Goal: Check status: Check status

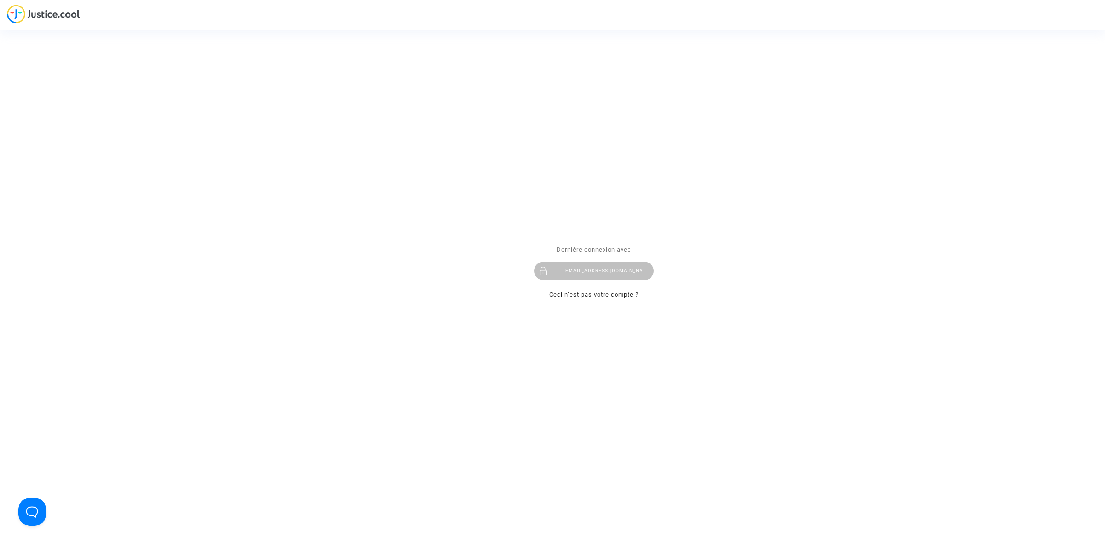
click at [570, 268] on div "hibo@pitcher-avocat.fr" at bounding box center [594, 271] width 120 height 18
click at [553, 271] on div "hibo@pitcher-avocat.fr" at bounding box center [594, 271] width 120 height 18
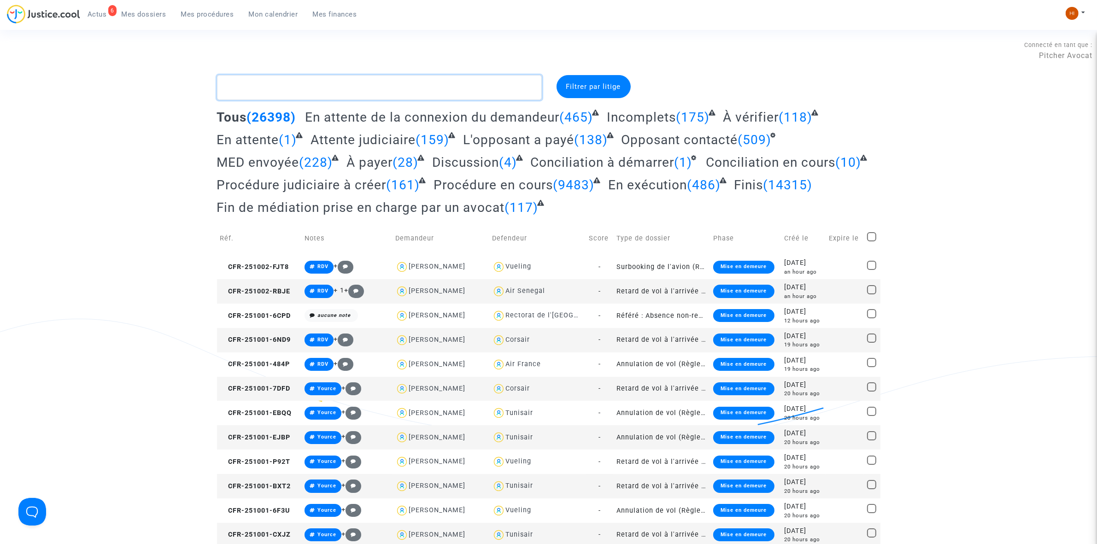
drag, startPoint x: 276, startPoint y: 94, endPoint x: 256, endPoint y: 3, distance: 93.9
click at [276, 95] on textarea at bounding box center [379, 87] width 325 height 25
paste textarea "CFR-250807-BJME"
type textarea "CFR-250807-BJME"
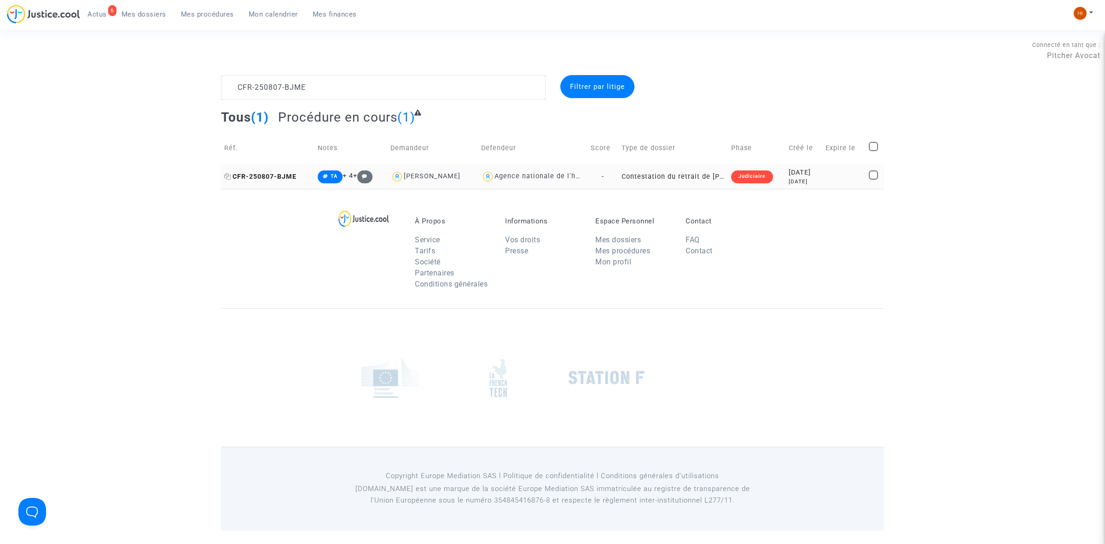
click at [297, 179] on span "CFR-250807-BJME" at bounding box center [260, 177] width 72 height 8
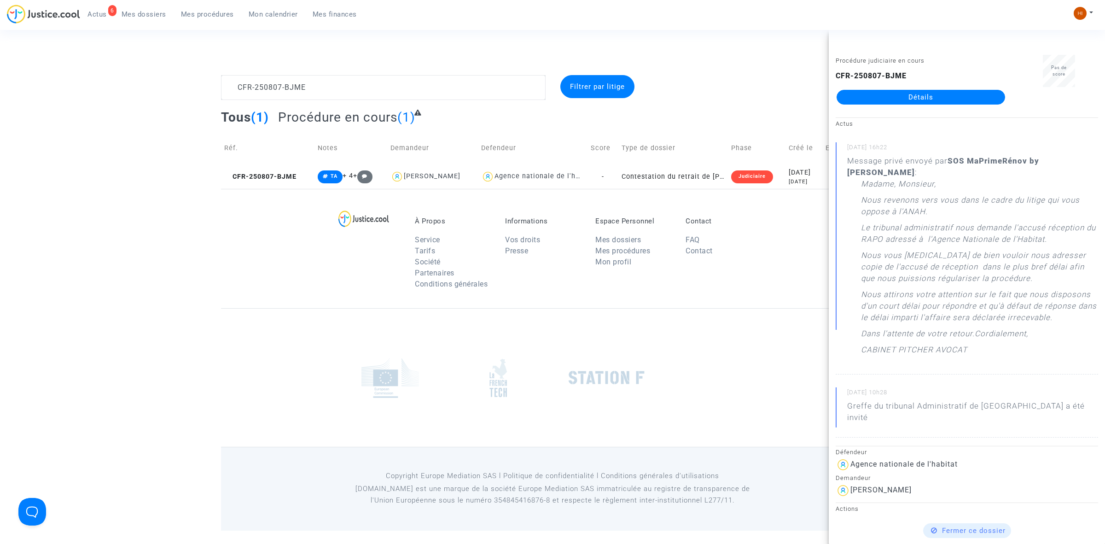
click at [893, 98] on link "Détails" at bounding box center [921, 97] width 169 height 15
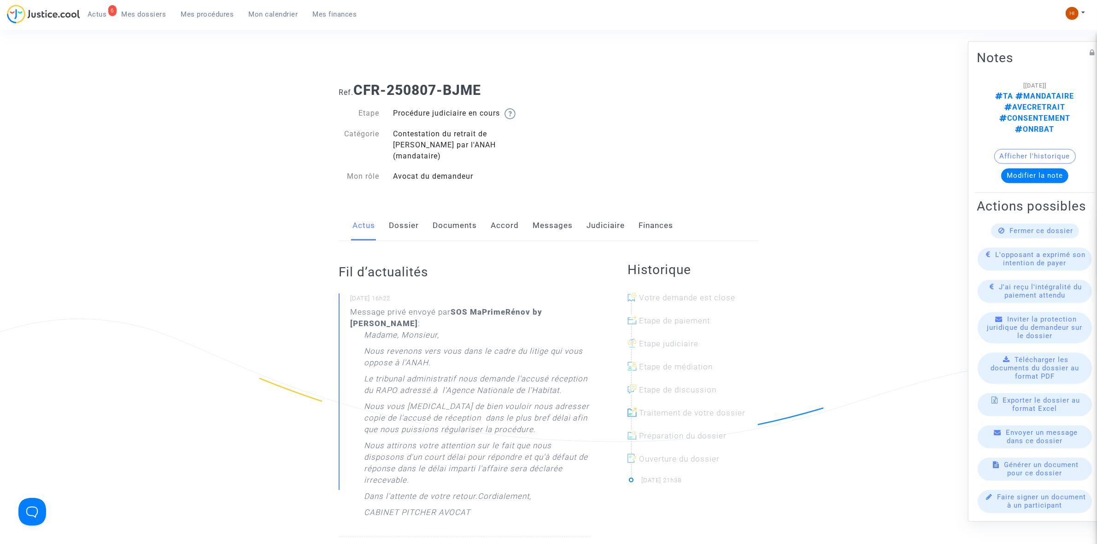
click at [607, 220] on link "Judiciaire" at bounding box center [605, 225] width 38 height 30
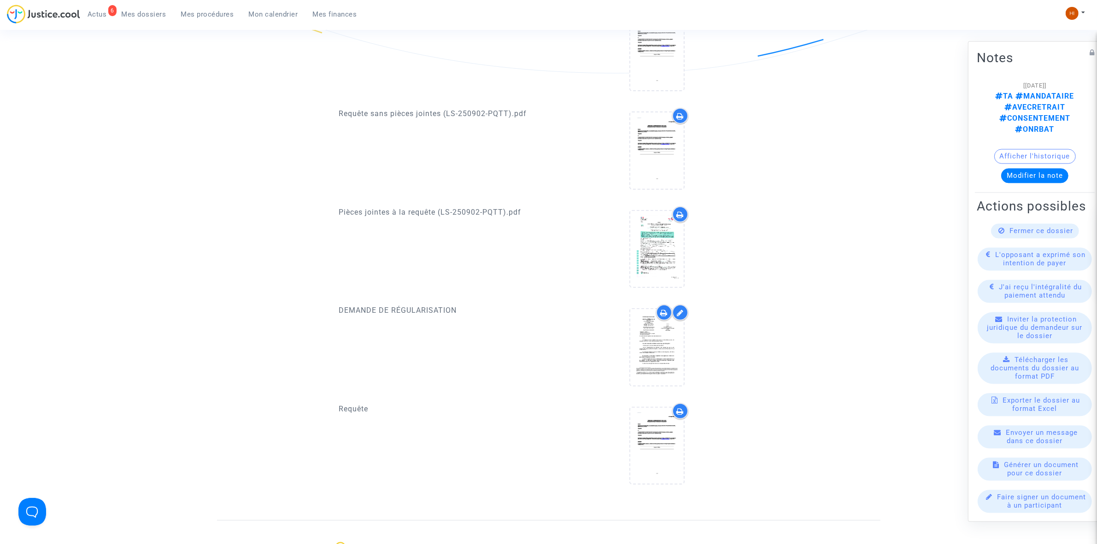
scroll to position [403, 0]
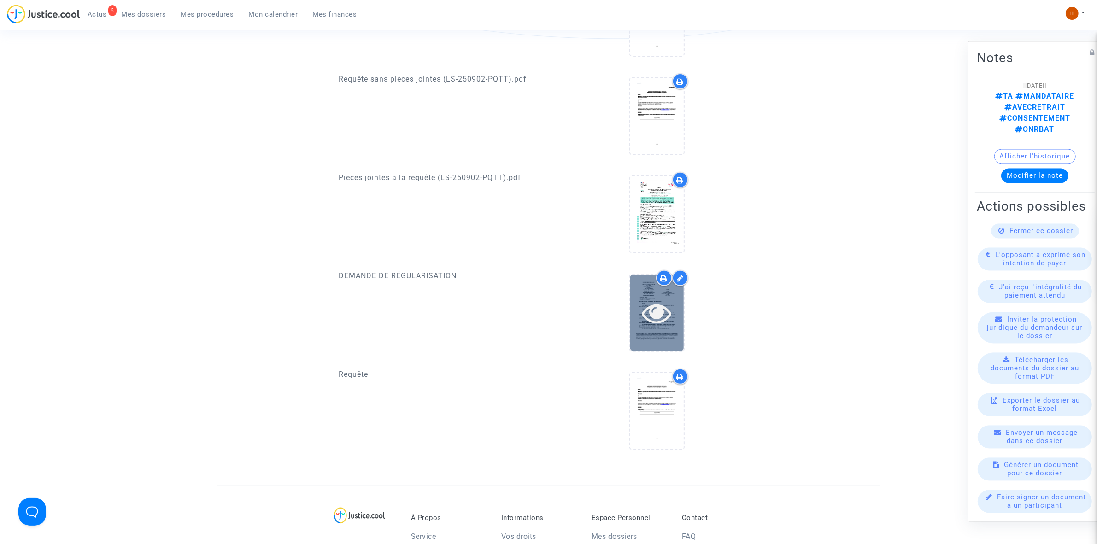
click at [658, 309] on icon at bounding box center [657, 312] width 30 height 29
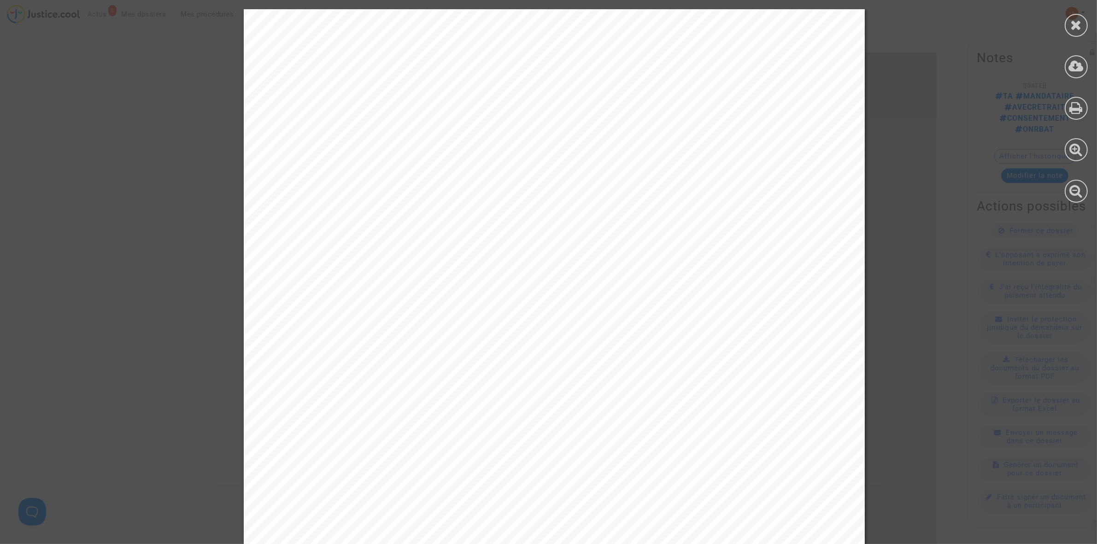
scroll to position [0, 0]
click at [1071, 22] on icon at bounding box center [1076, 25] width 12 height 14
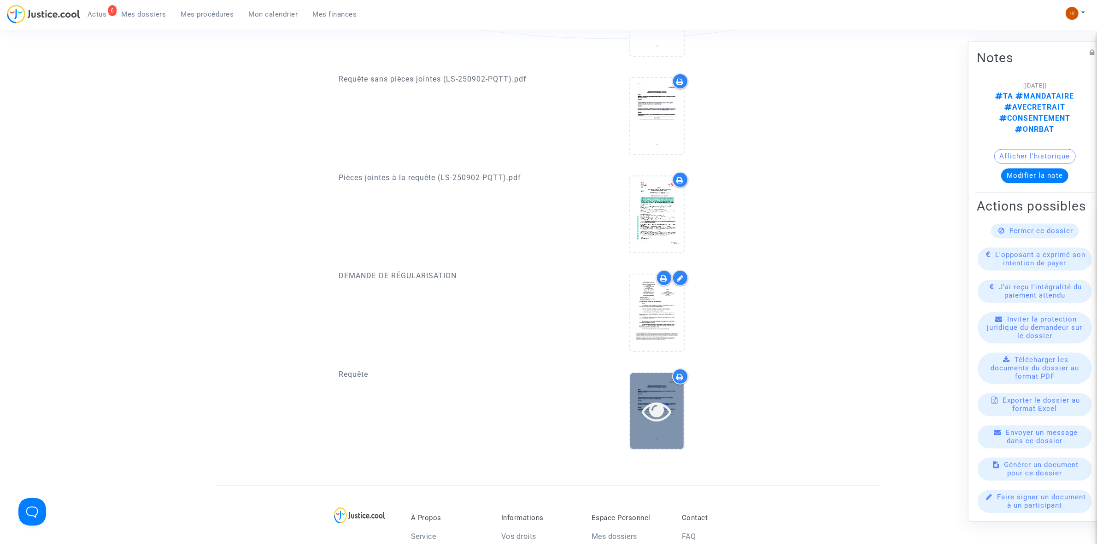
click at [652, 396] on icon at bounding box center [657, 410] width 30 height 29
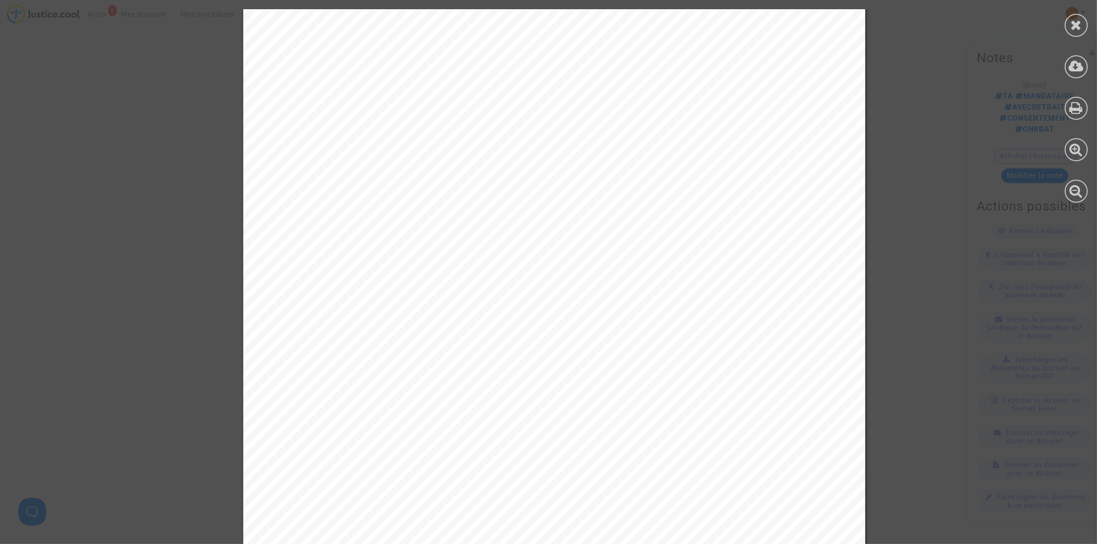
scroll to position [1382, 0]
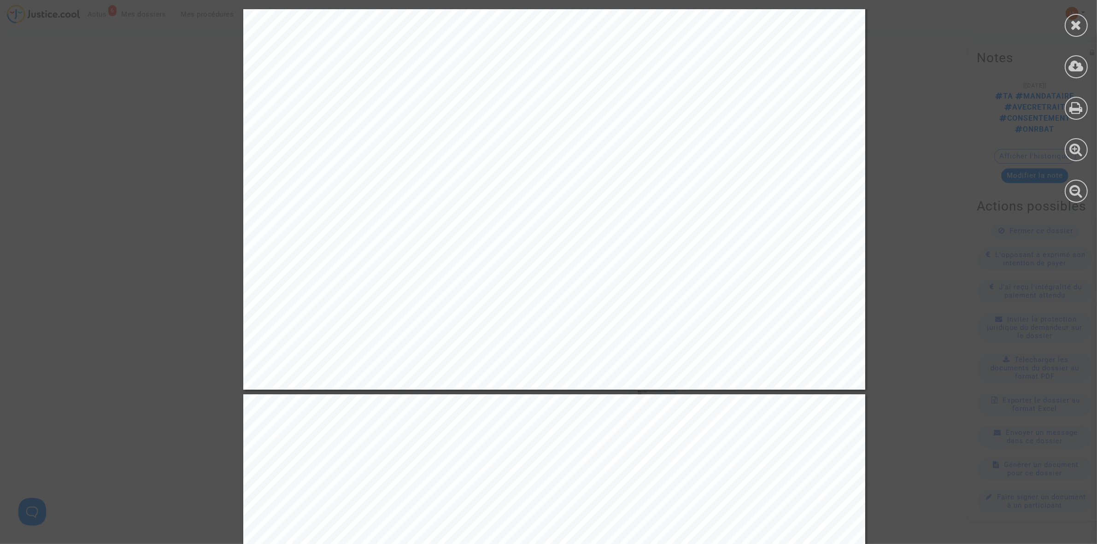
click at [1088, 24] on div at bounding box center [1075, 106] width 41 height 212
click at [1066, 32] on div at bounding box center [1075, 25] width 23 height 23
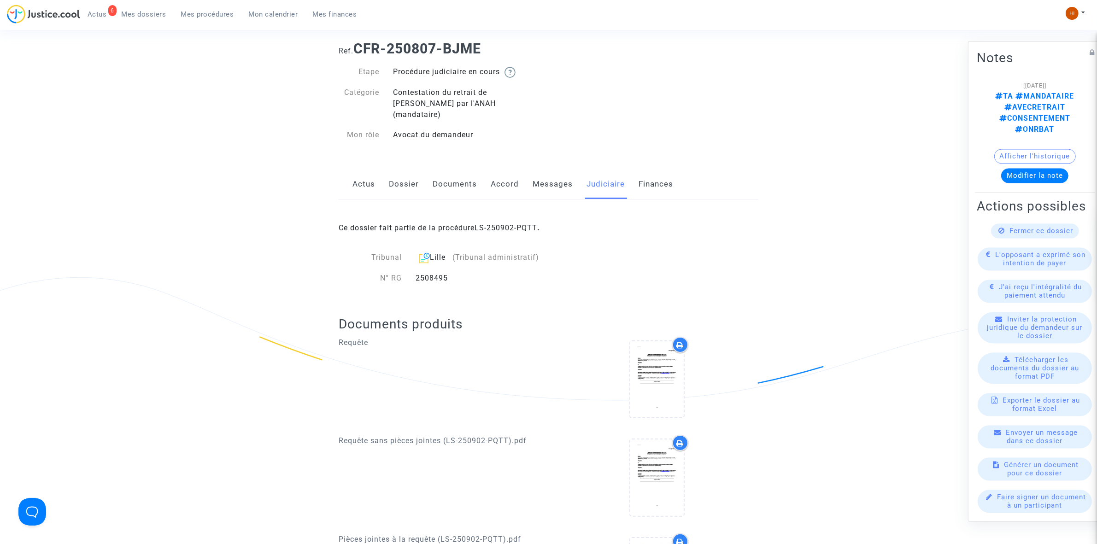
scroll to position [0, 0]
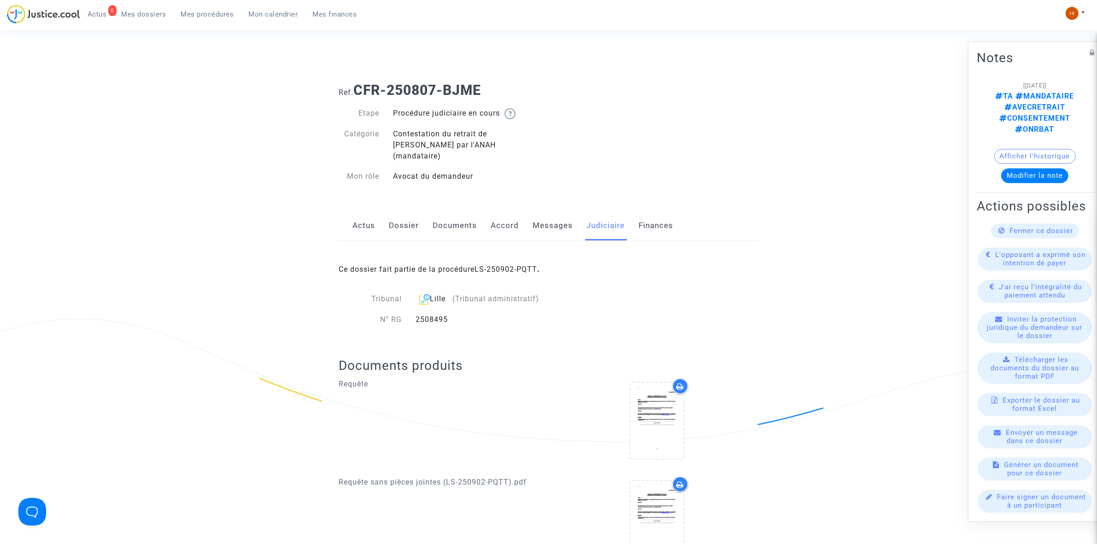
drag, startPoint x: 160, startPoint y: 14, endPoint x: 258, endPoint y: 23, distance: 98.1
click at [159, 14] on span "Mes dossiers" at bounding box center [144, 14] width 45 height 8
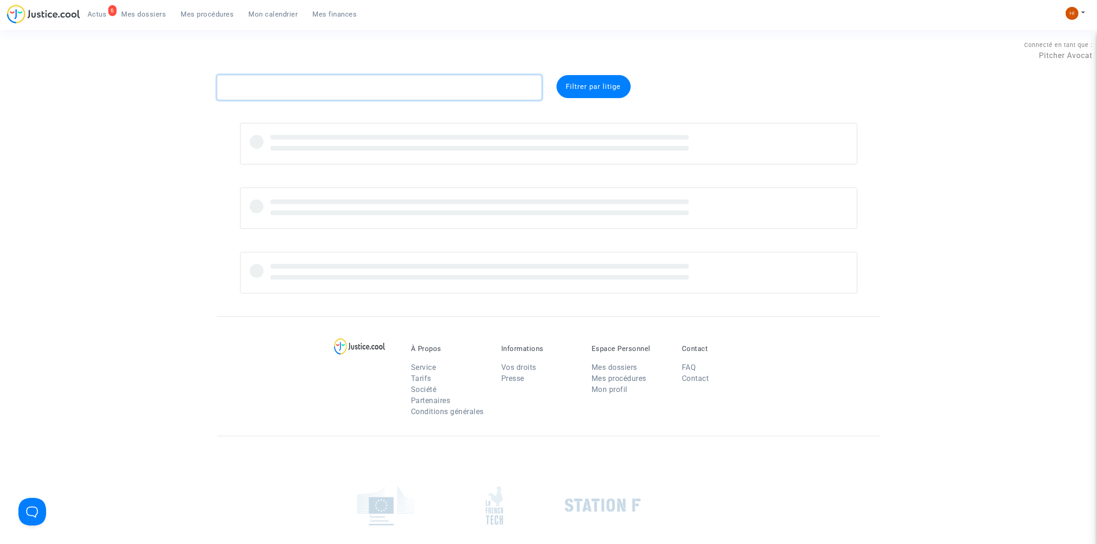
click at [337, 77] on textarea at bounding box center [379, 87] width 325 height 25
paste textarea "CFR-250807-KARQ"
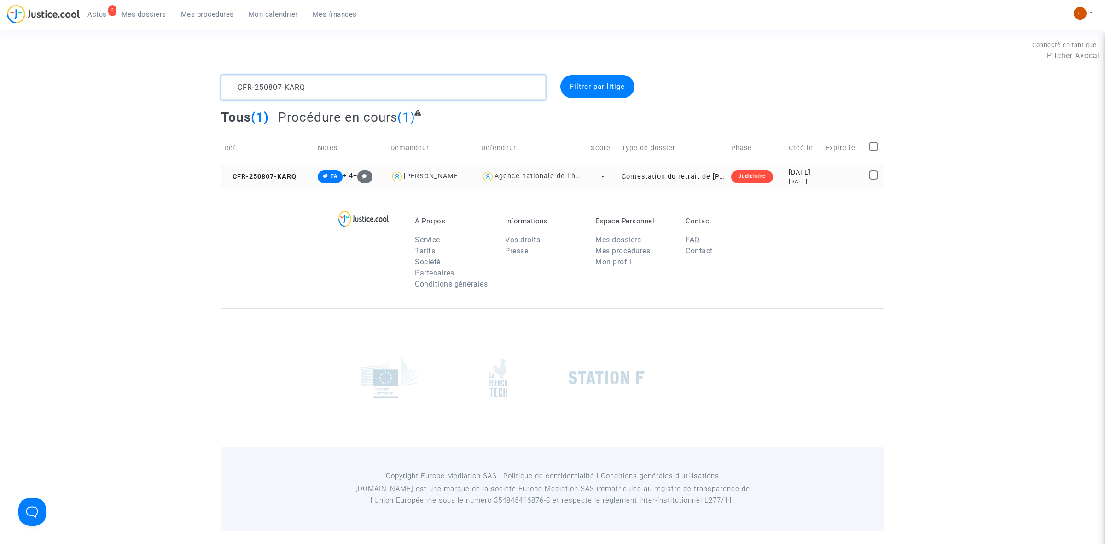
type textarea "CFR-250807-KARQ"
click at [274, 169] on td "CFR-250807-KARQ" at bounding box center [267, 176] width 93 height 24
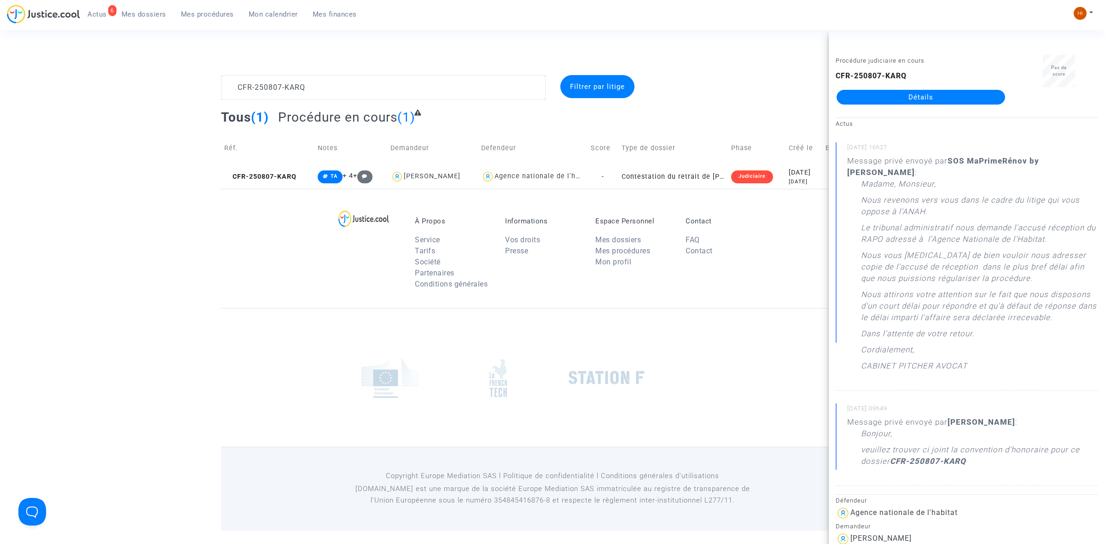
click at [906, 94] on link "Détails" at bounding box center [921, 97] width 169 height 15
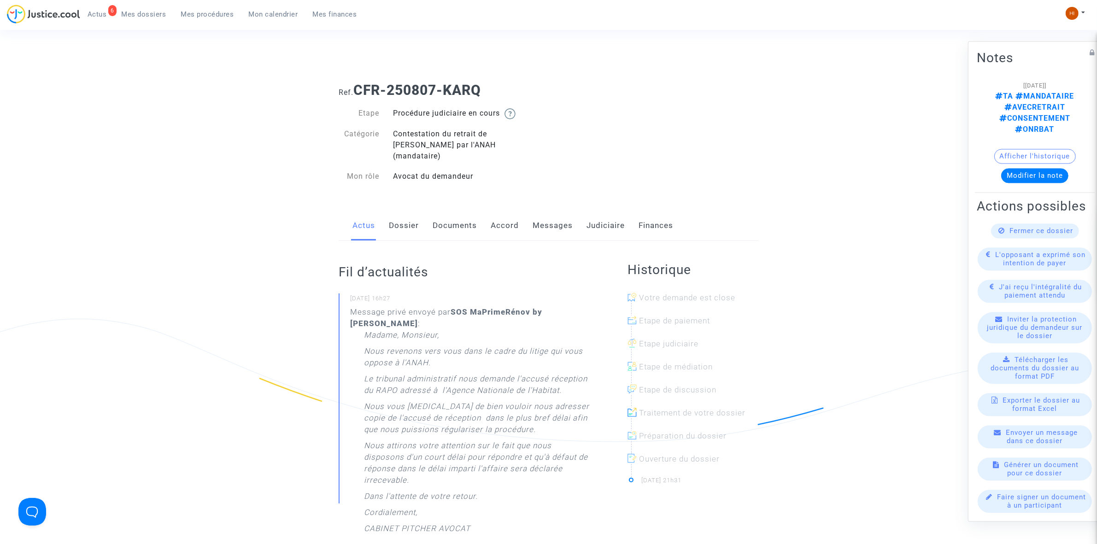
click at [451, 213] on link "Documents" at bounding box center [454, 225] width 44 height 30
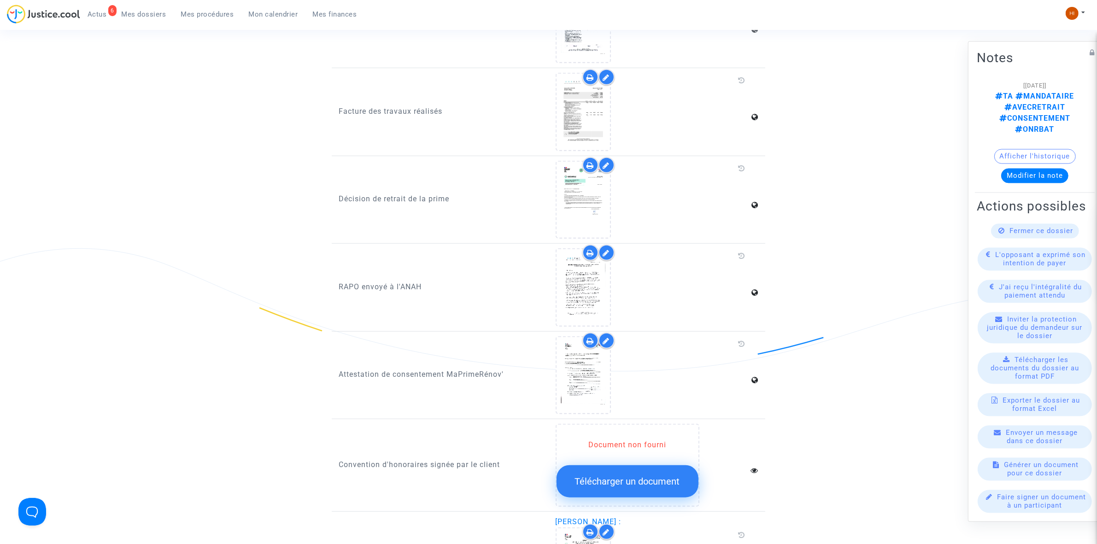
scroll to position [691, 0]
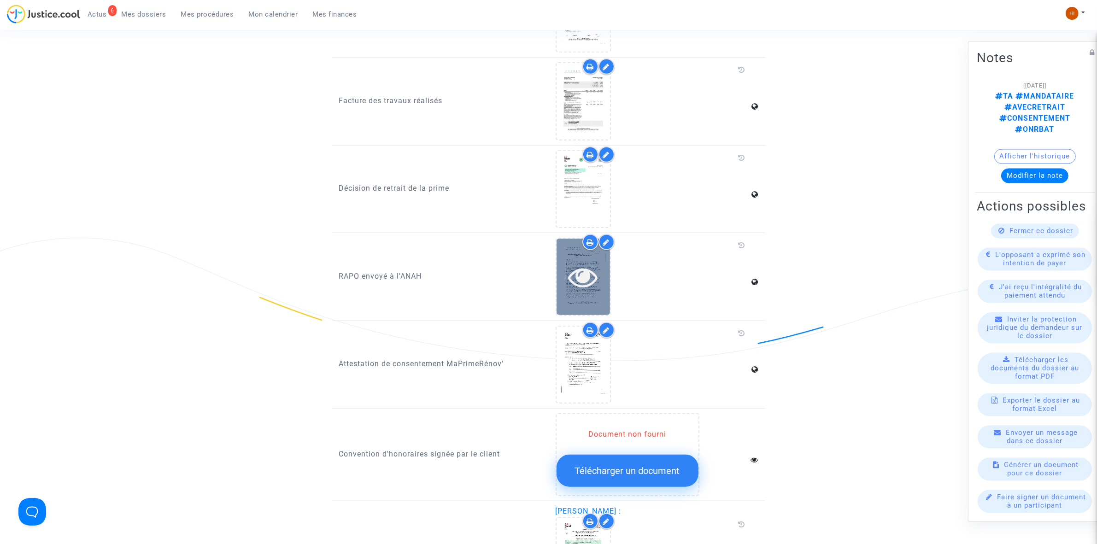
click at [587, 262] on icon at bounding box center [583, 276] width 30 height 29
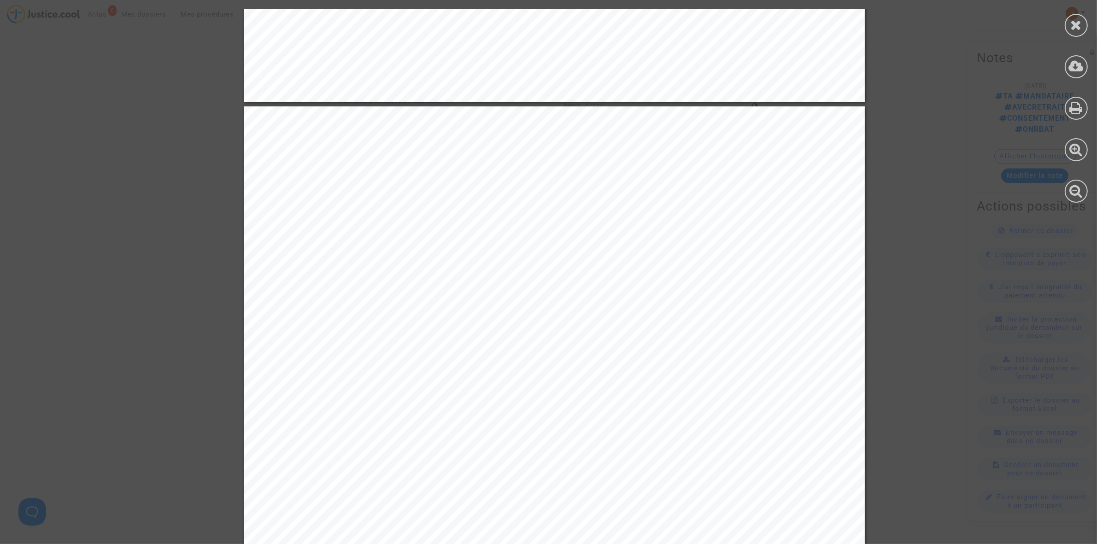
scroll to position [1900, 0]
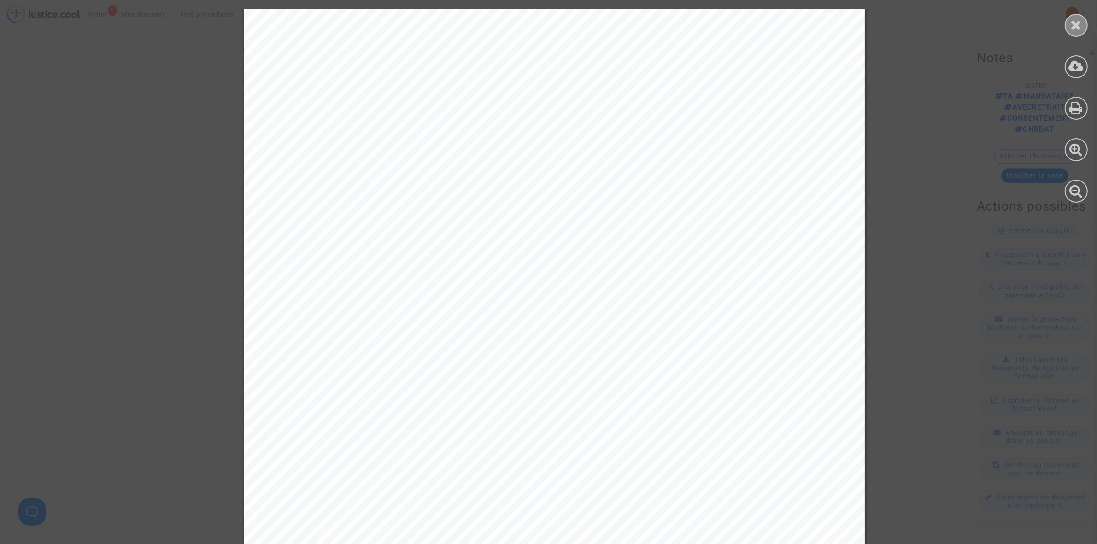
click at [1077, 27] on icon at bounding box center [1076, 25] width 12 height 14
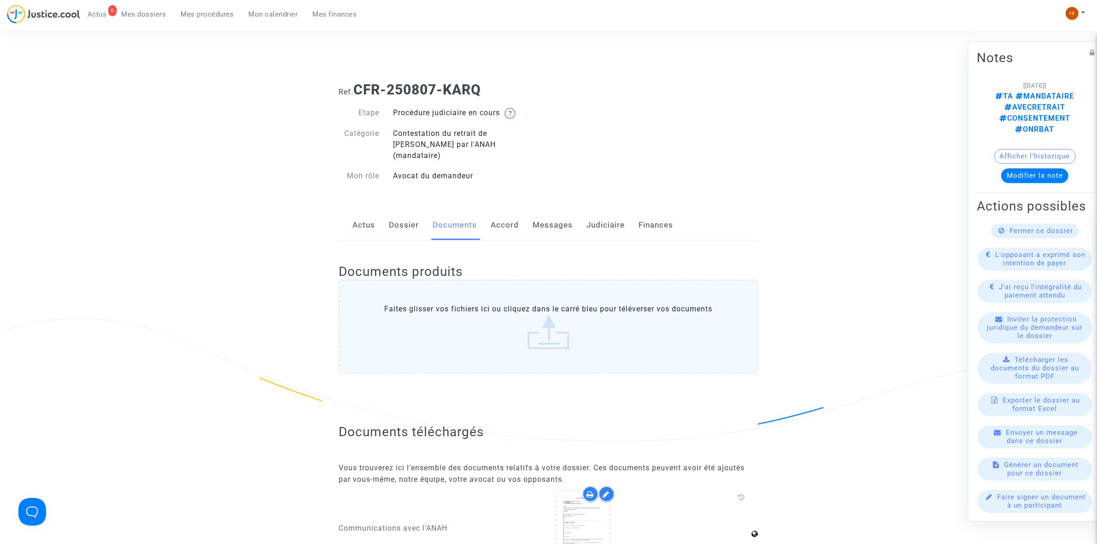
scroll to position [0, 0]
drag, startPoint x: 153, startPoint y: 14, endPoint x: 197, endPoint y: 12, distance: 44.2
click at [153, 14] on span "Mes dossiers" at bounding box center [144, 14] width 45 height 8
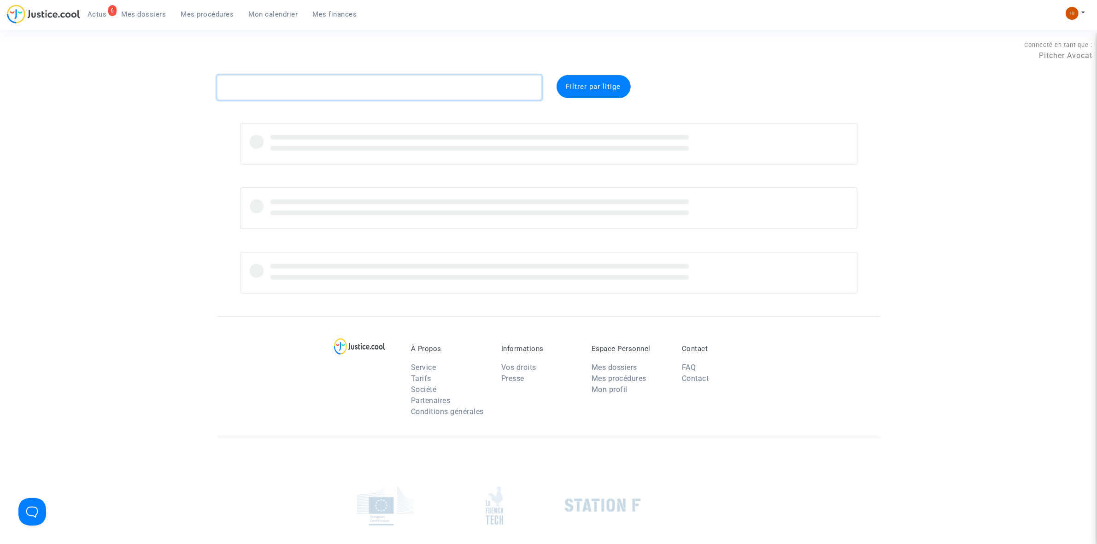
click at [298, 85] on textarea at bounding box center [379, 87] width 325 height 25
paste textarea "CFR-250807-PWUF"
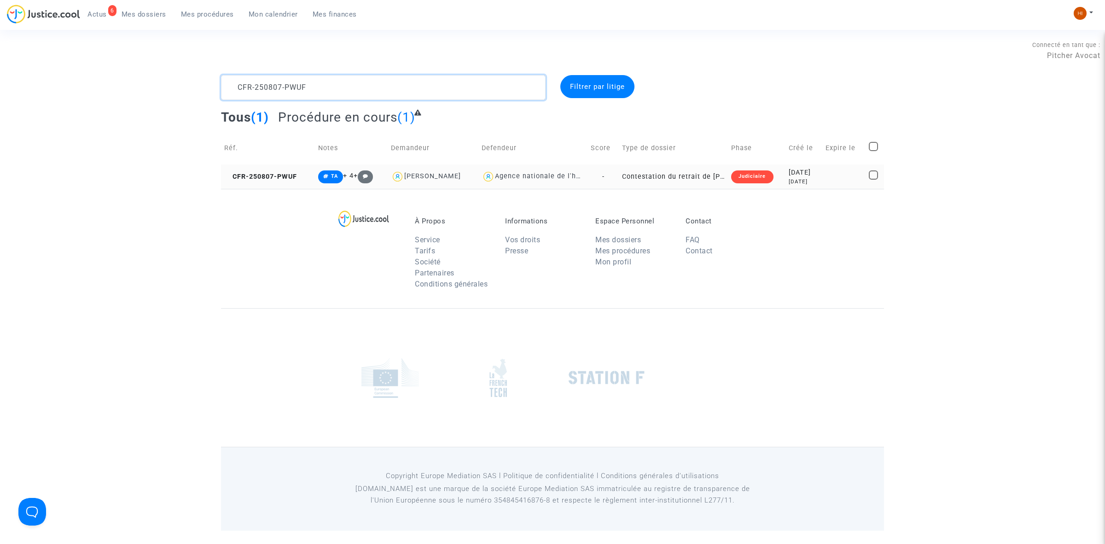
type textarea "CFR-250807-PWUF"
click at [269, 171] on td "CFR-250807-PWUF" at bounding box center [268, 176] width 94 height 24
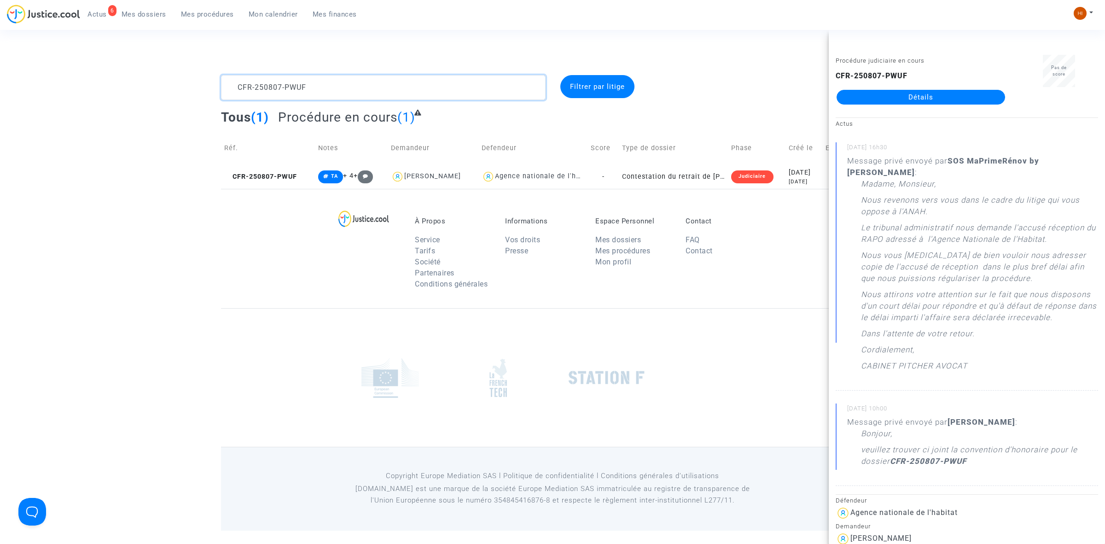
click at [321, 91] on textarea at bounding box center [383, 87] width 325 height 25
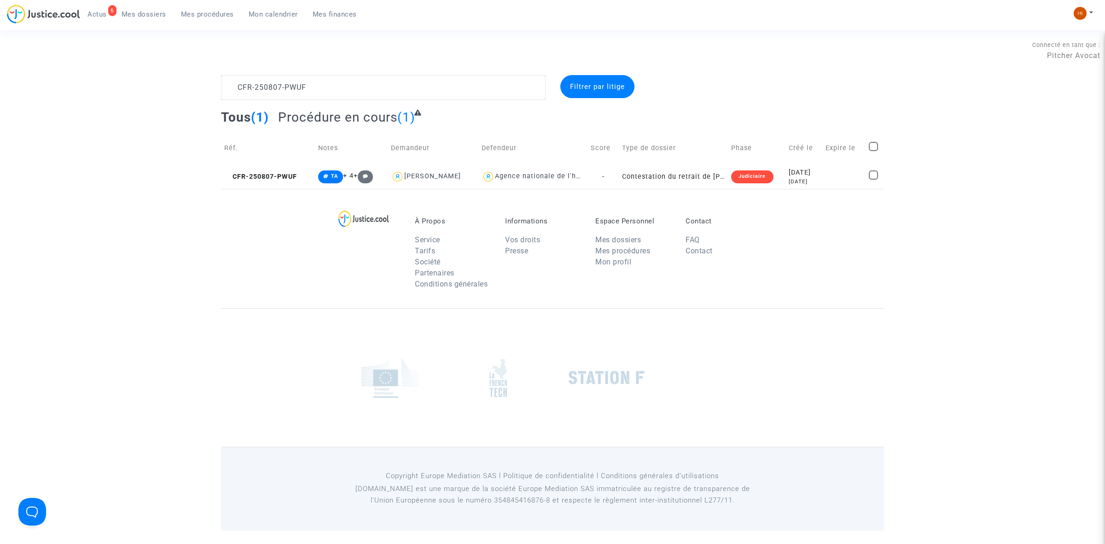
click at [203, 19] on link "Mes procédures" at bounding box center [208, 14] width 68 height 14
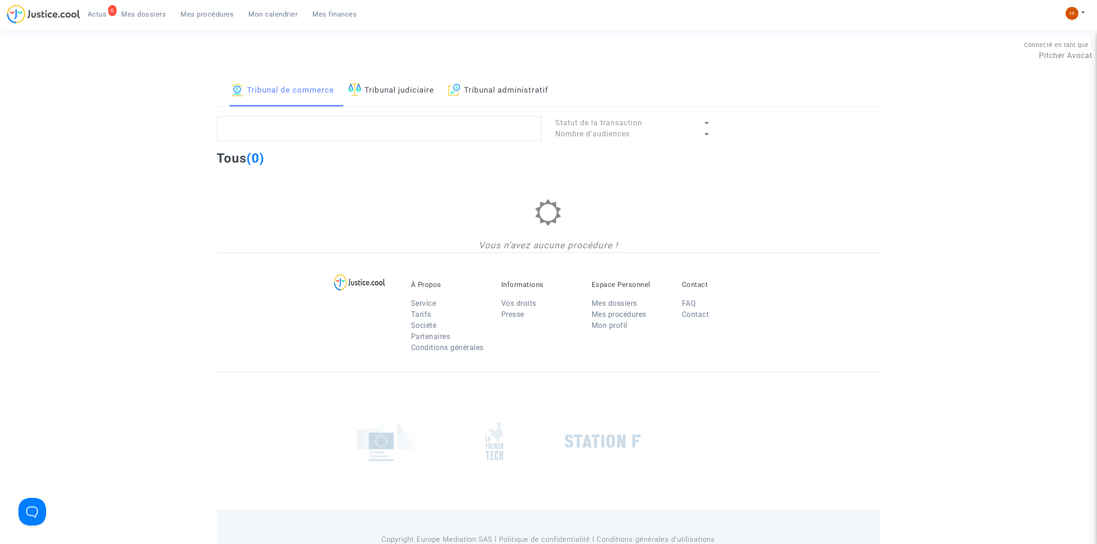
click at [477, 97] on link "Tribunal administratif" at bounding box center [498, 90] width 100 height 31
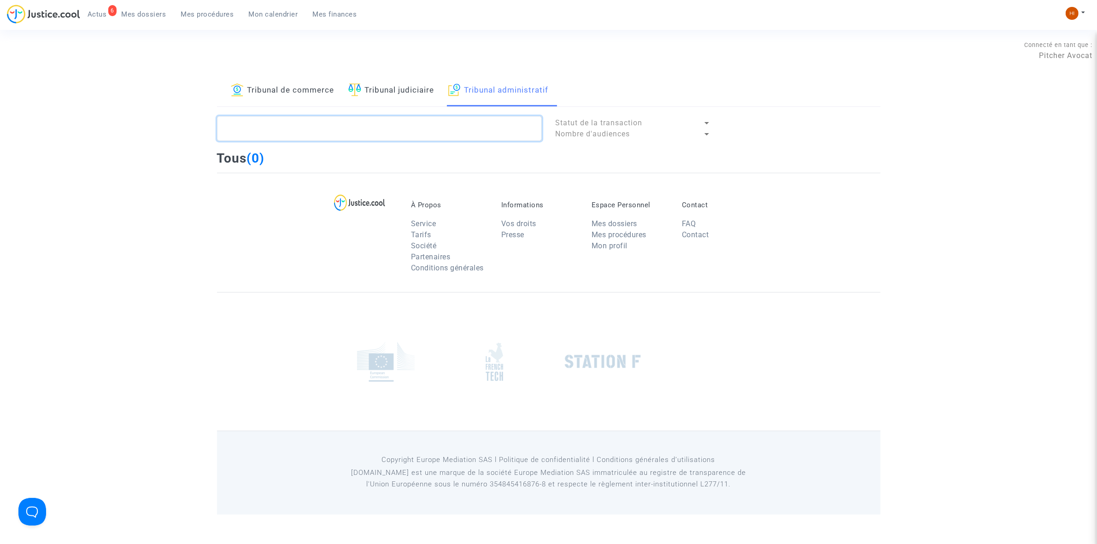
click at [470, 128] on textarea at bounding box center [379, 128] width 325 height 25
paste textarea "LS-250902-F7MN"
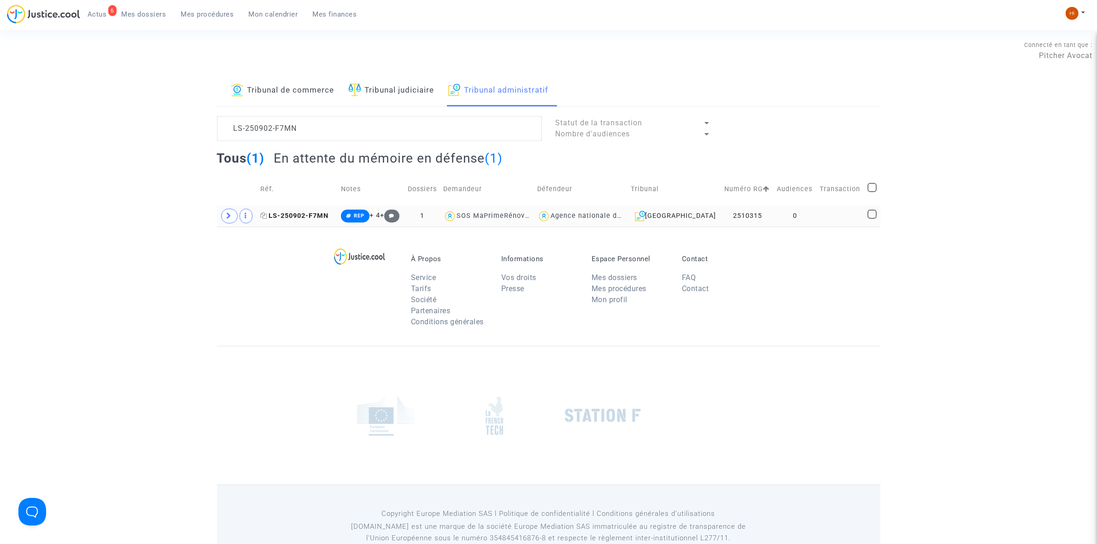
click at [311, 217] on span "LS-250902-F7MN" at bounding box center [294, 216] width 68 height 8
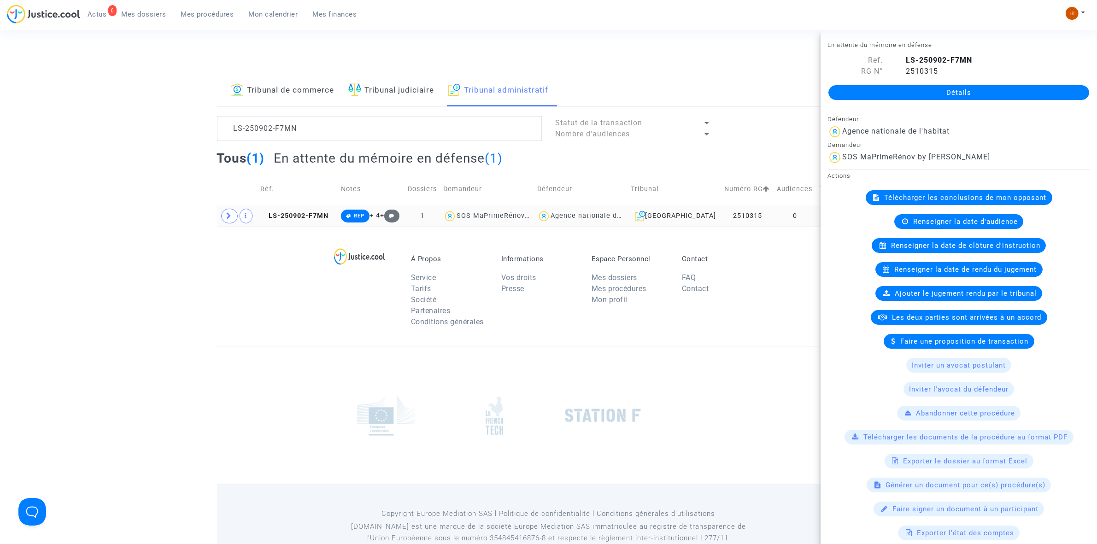
click at [231, 225] on td at bounding box center [237, 215] width 41 height 21
click at [226, 222] on span at bounding box center [229, 216] width 17 height 15
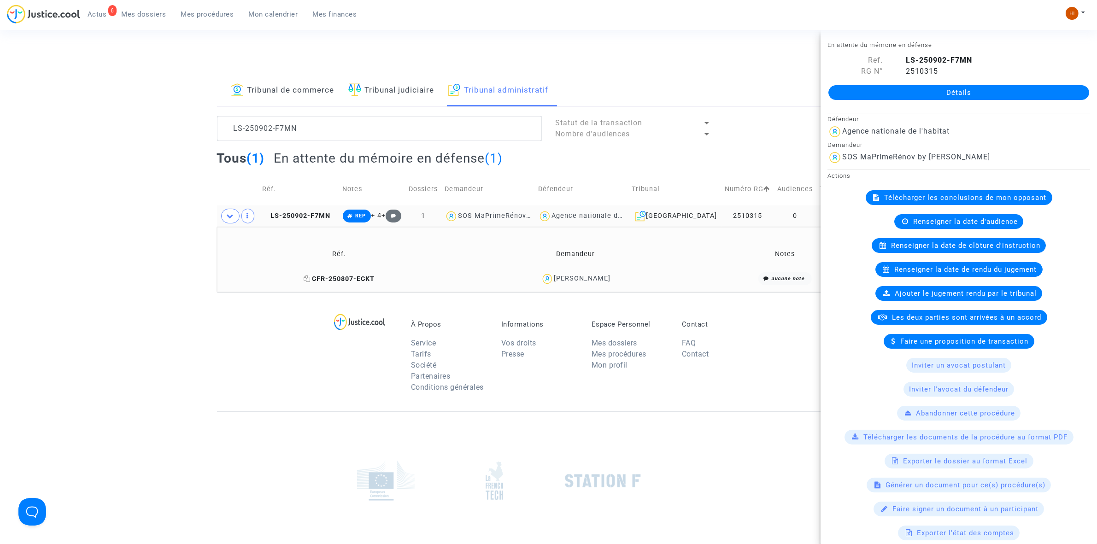
click at [329, 279] on span "CFR-250807-ECKT" at bounding box center [338, 279] width 71 height 8
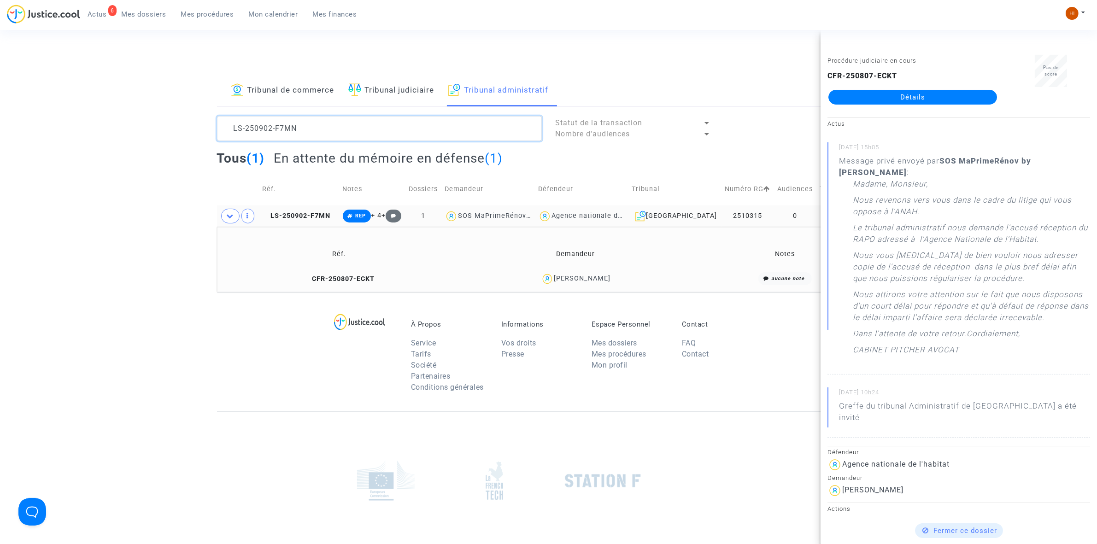
click at [447, 116] on textarea at bounding box center [379, 128] width 325 height 25
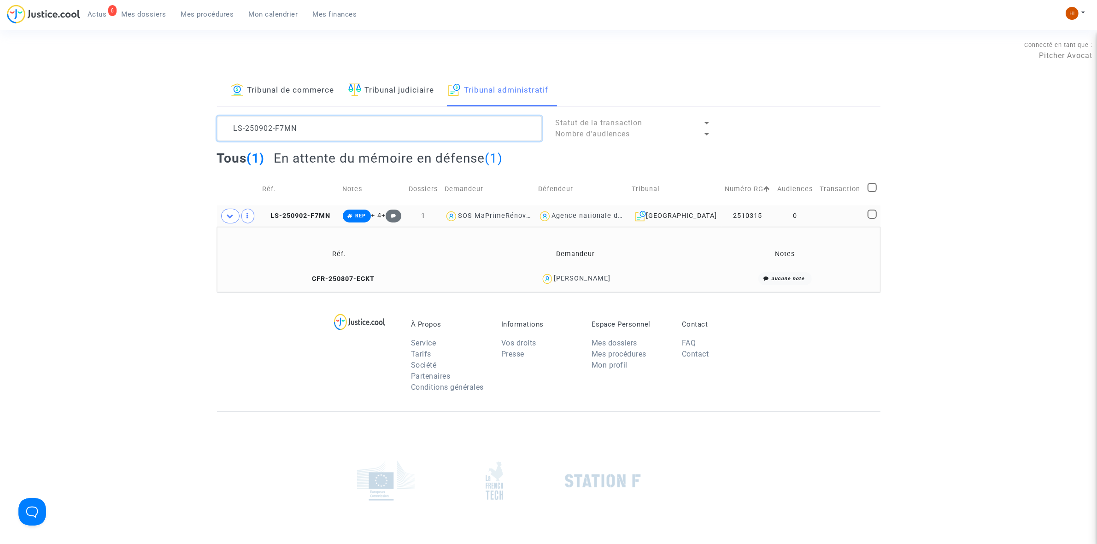
click at [444, 117] on textarea at bounding box center [379, 128] width 325 height 25
paste textarea "NREF"
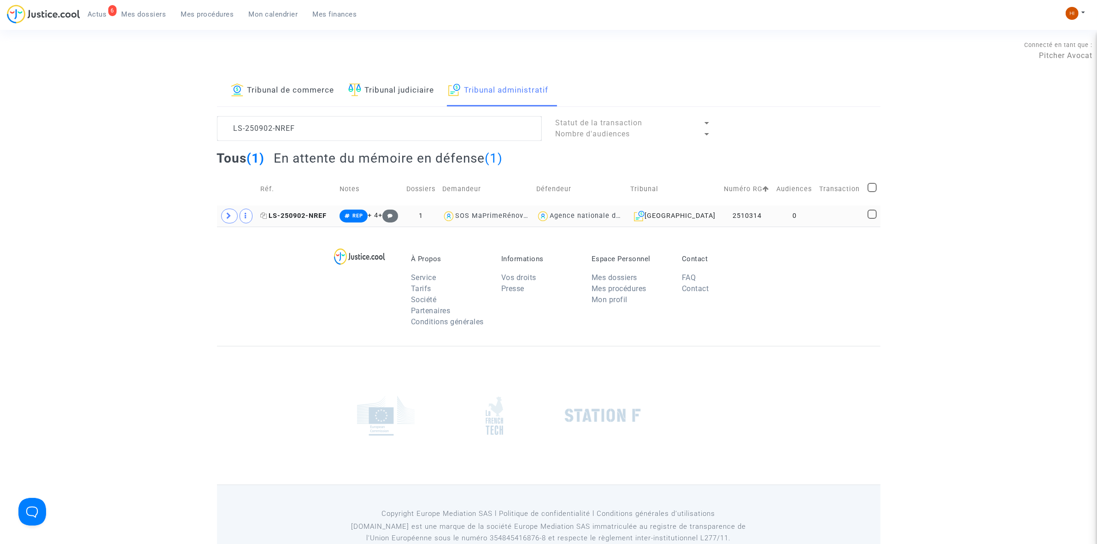
click at [318, 216] on span "LS-250902-NREF" at bounding box center [293, 216] width 66 height 8
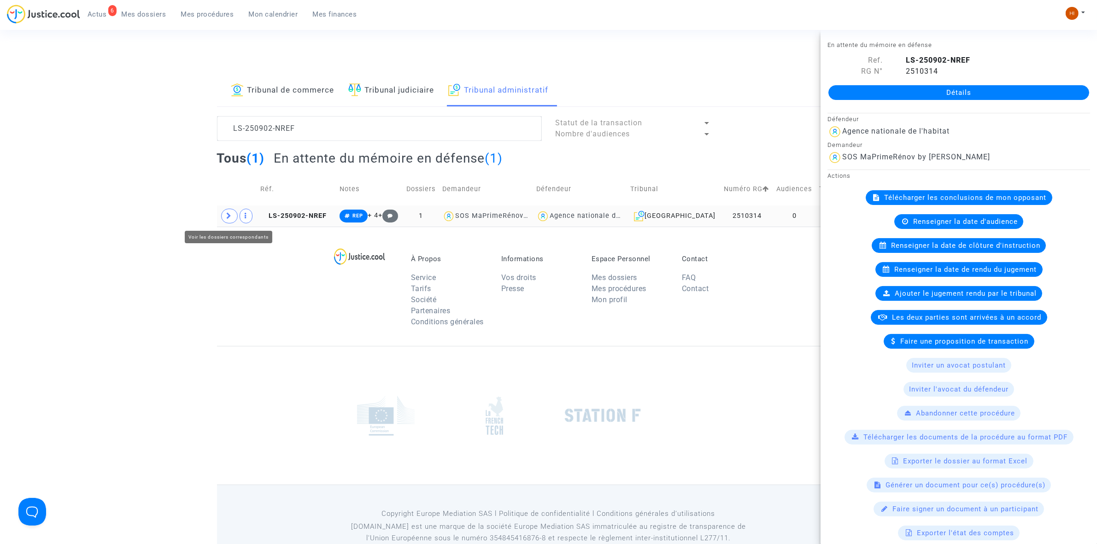
click at [228, 215] on icon at bounding box center [230, 215] width 6 height 7
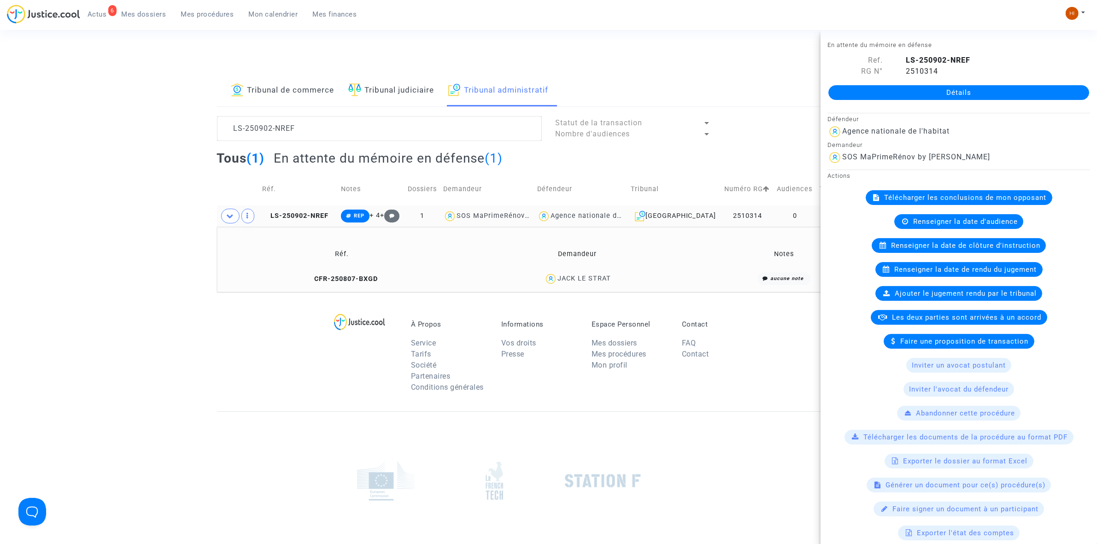
click at [376, 284] on td "CFR-250807-BXGD" at bounding box center [342, 279] width 244 height 20
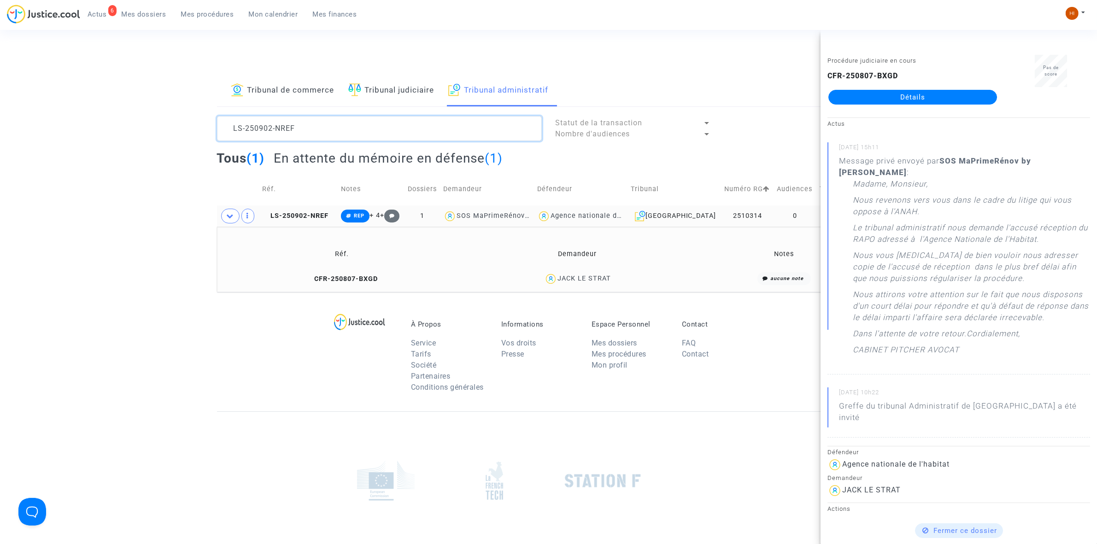
click at [348, 137] on textarea at bounding box center [379, 128] width 325 height 25
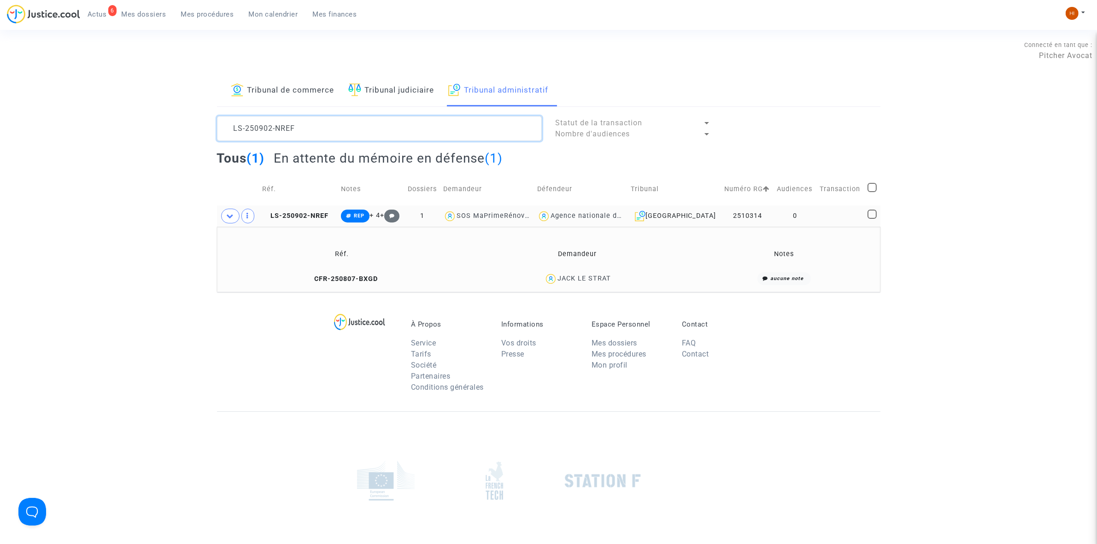
click at [348, 137] on textarea at bounding box center [379, 128] width 325 height 25
paste textarea "KF86"
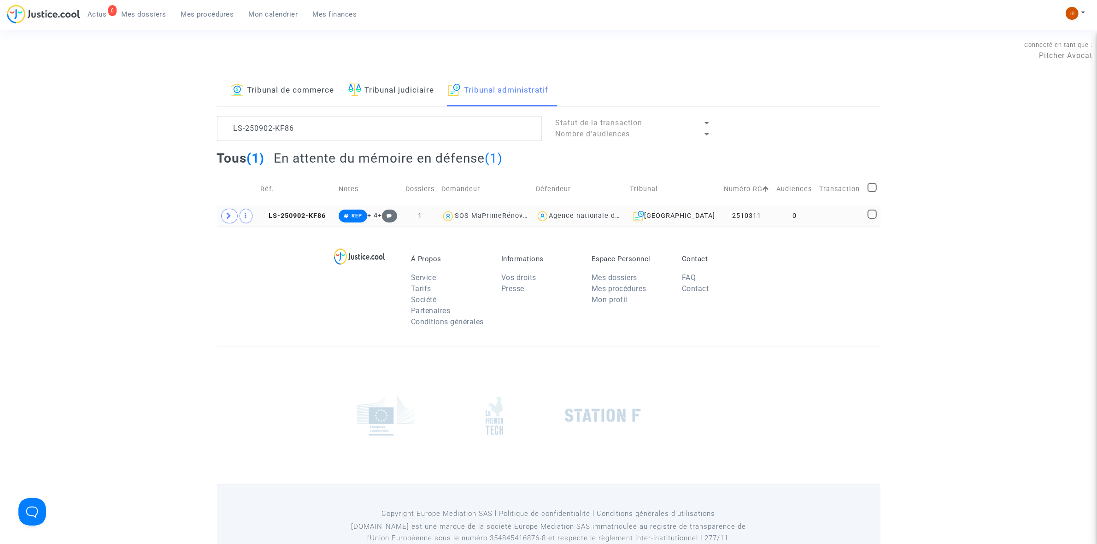
click at [231, 226] on td at bounding box center [237, 215] width 41 height 21
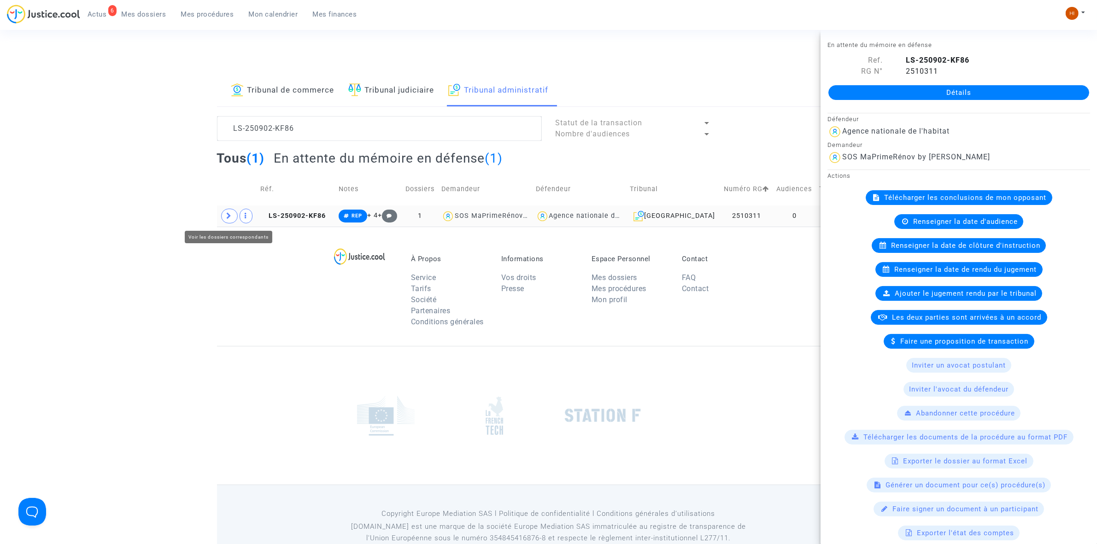
click at [227, 219] on icon at bounding box center [230, 215] width 6 height 7
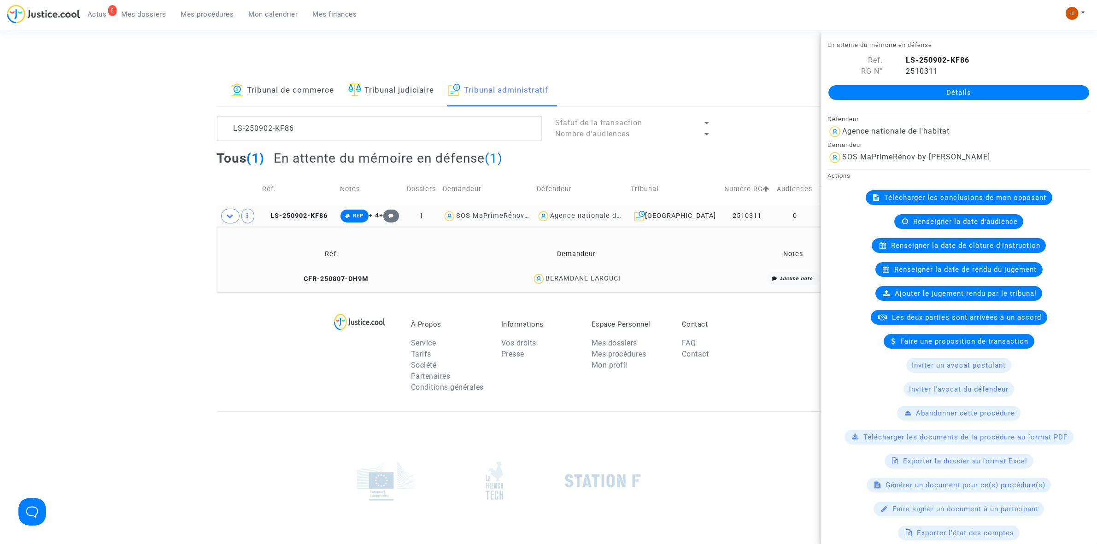
click at [318, 270] on td "CFR-250807-DH9M" at bounding box center [331, 279] width 223 height 20
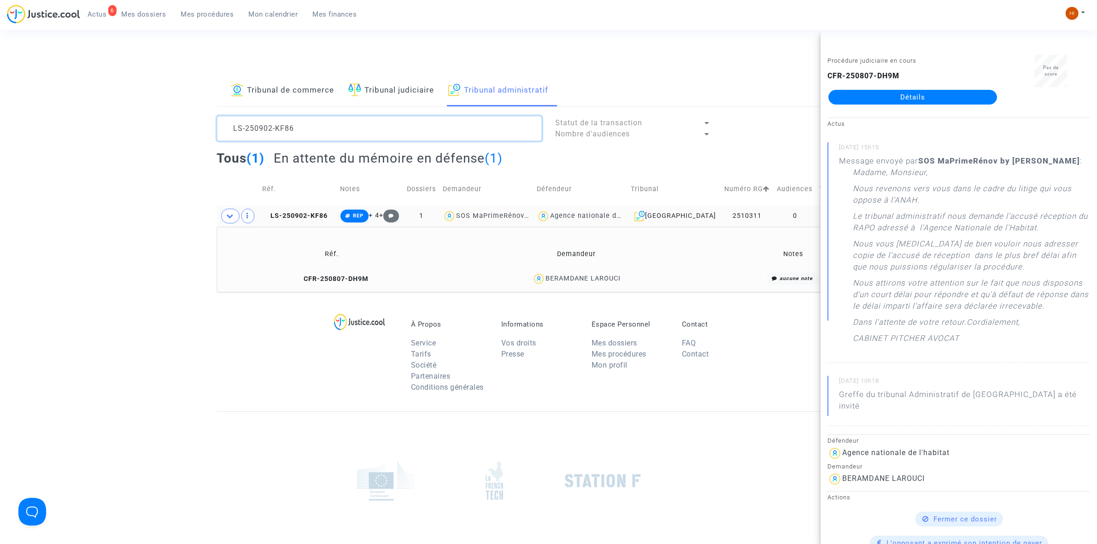
drag, startPoint x: 330, startPoint y: 133, endPoint x: 237, endPoint y: 132, distance: 93.0
click at [237, 132] on textarea at bounding box center [379, 128] width 325 height 25
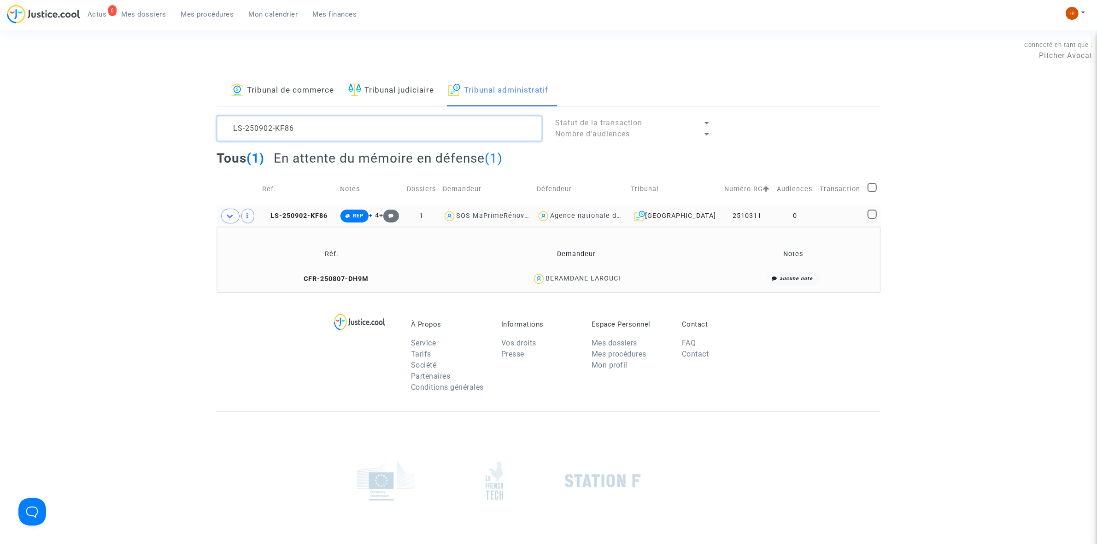
click at [327, 133] on textarea at bounding box center [379, 128] width 325 height 25
paste textarea "12-F6GJ"
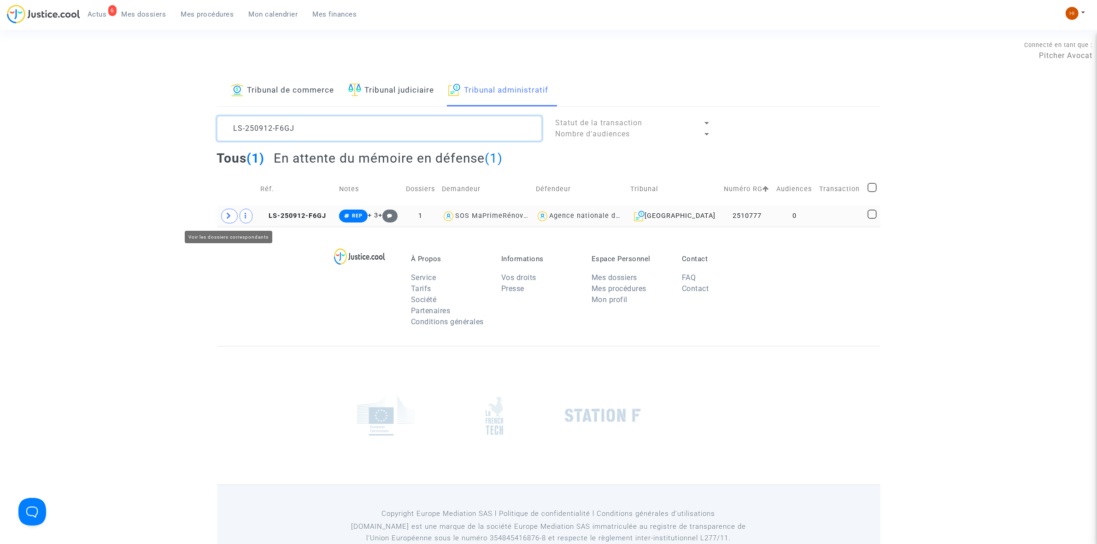
type textarea "LS-250912-F6GJ"
click at [231, 217] on icon at bounding box center [230, 215] width 6 height 7
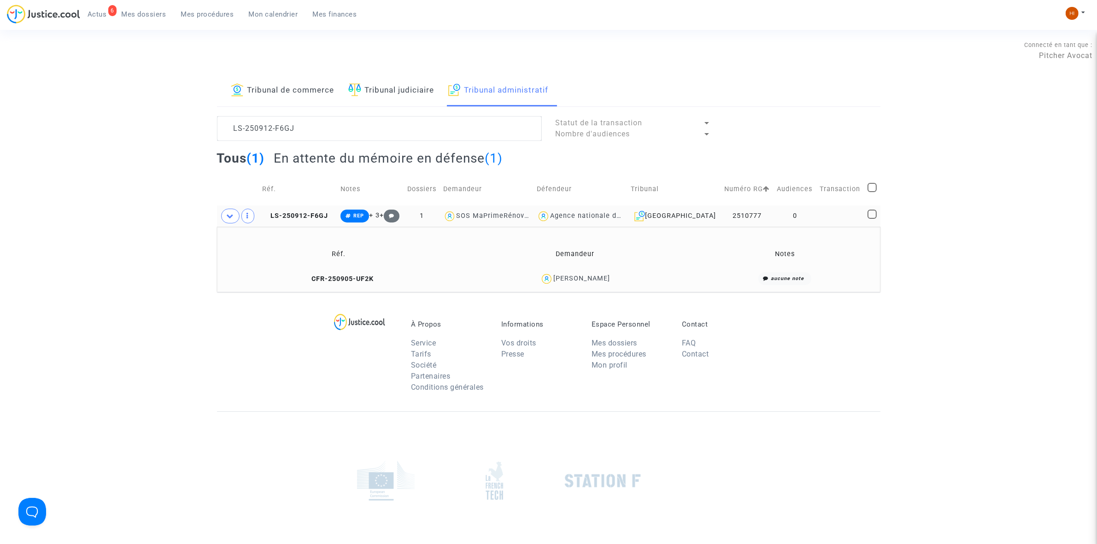
click at [362, 274] on td "CFR-250905-UF2K" at bounding box center [338, 279] width 237 height 20
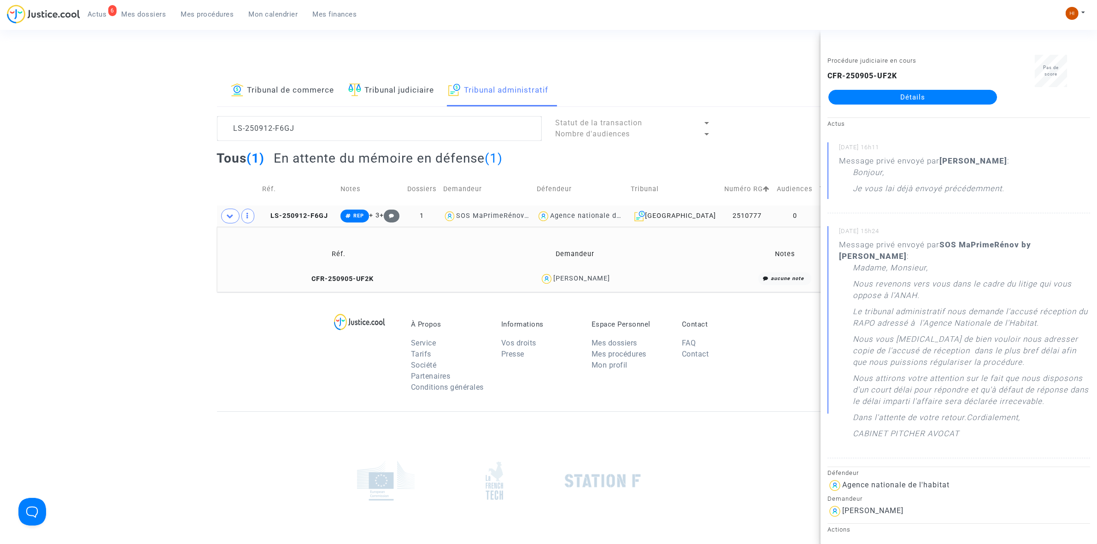
click at [943, 97] on link "Détails" at bounding box center [912, 97] width 169 height 15
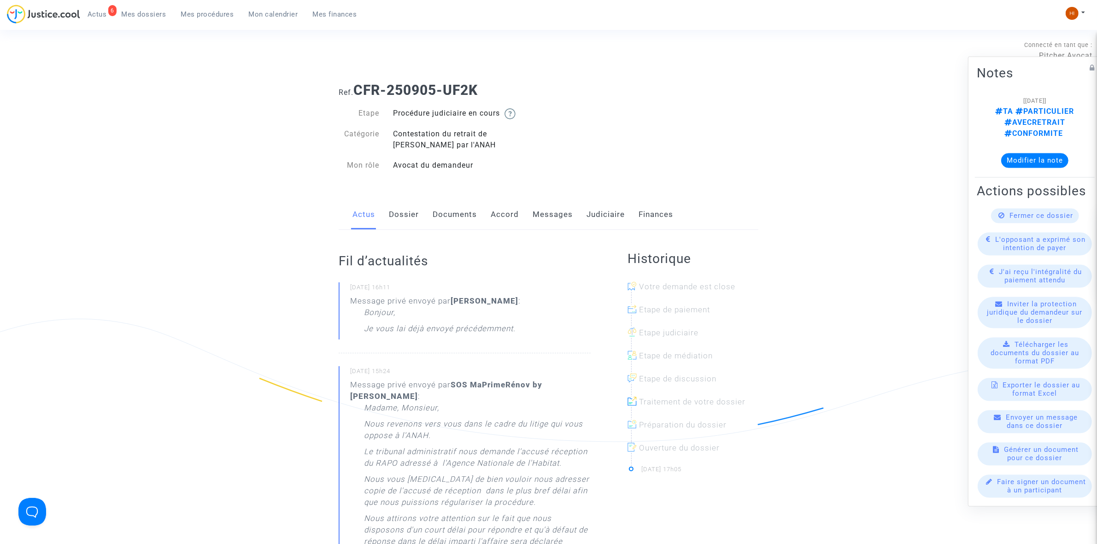
click at [447, 219] on link "Documents" at bounding box center [454, 214] width 44 height 30
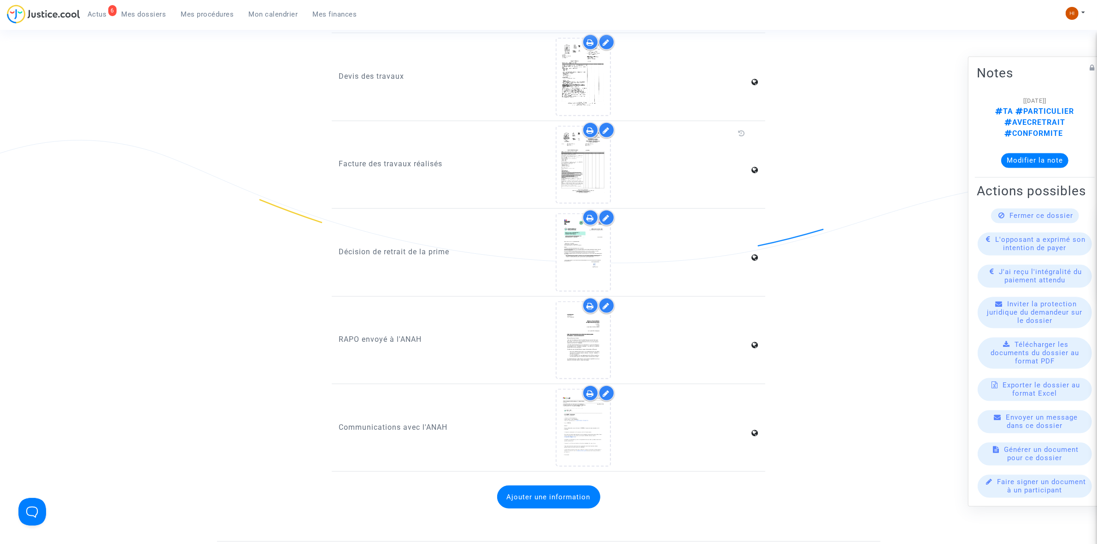
scroll to position [806, 0]
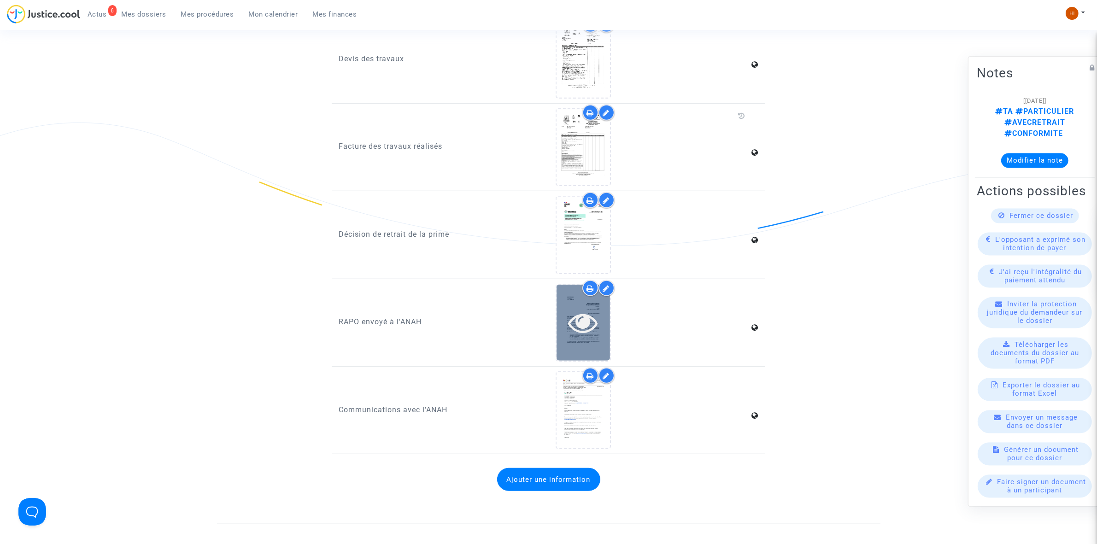
click at [601, 331] on div at bounding box center [582, 323] width 53 height 76
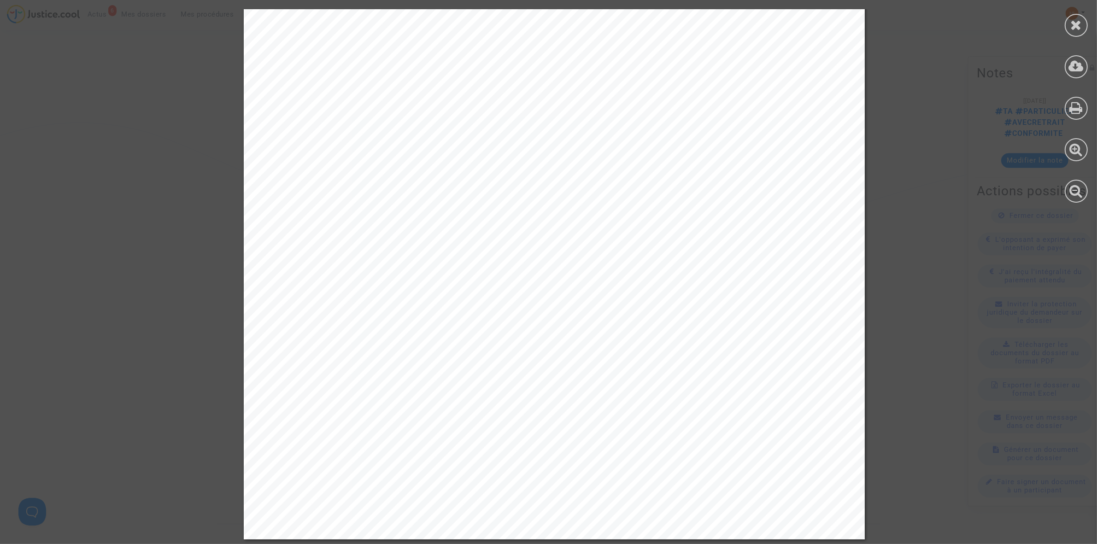
scroll to position [1036, 0]
click at [1076, 22] on icon at bounding box center [1076, 25] width 12 height 14
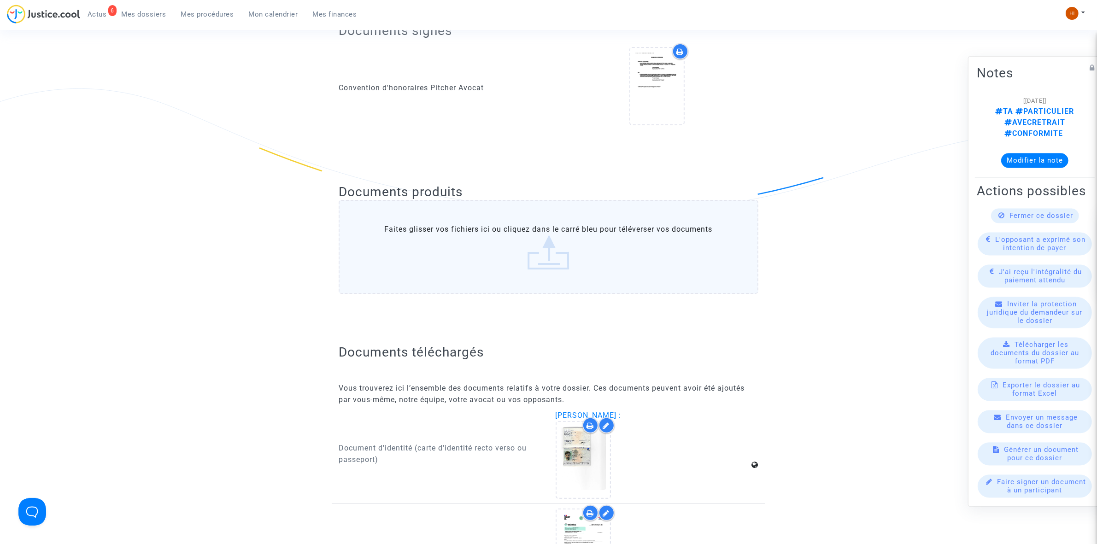
scroll to position [0, 0]
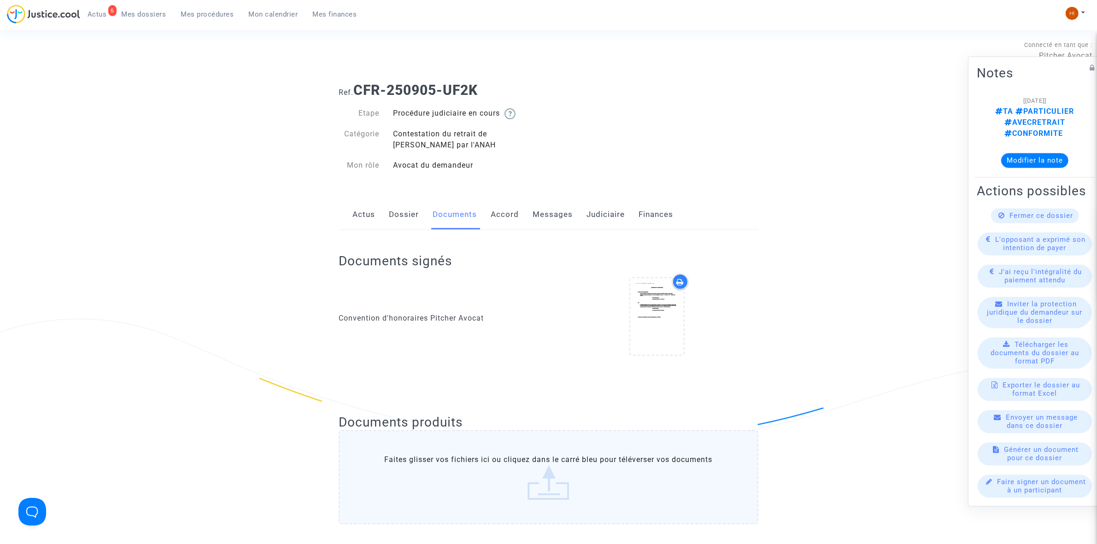
click at [599, 220] on link "Judiciaire" at bounding box center [605, 214] width 38 height 30
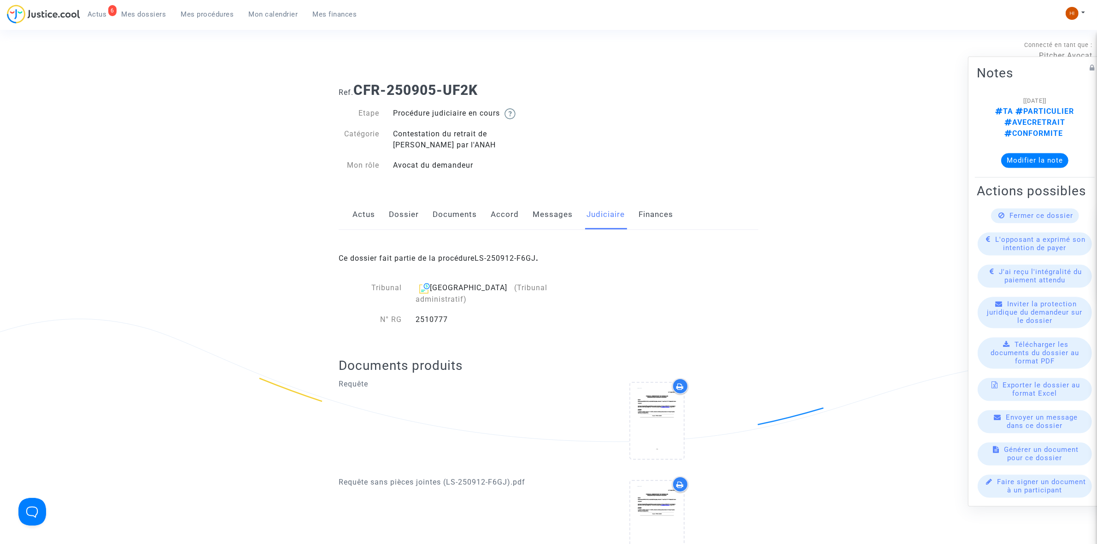
click at [554, 220] on link "Messages" at bounding box center [552, 214] width 40 height 30
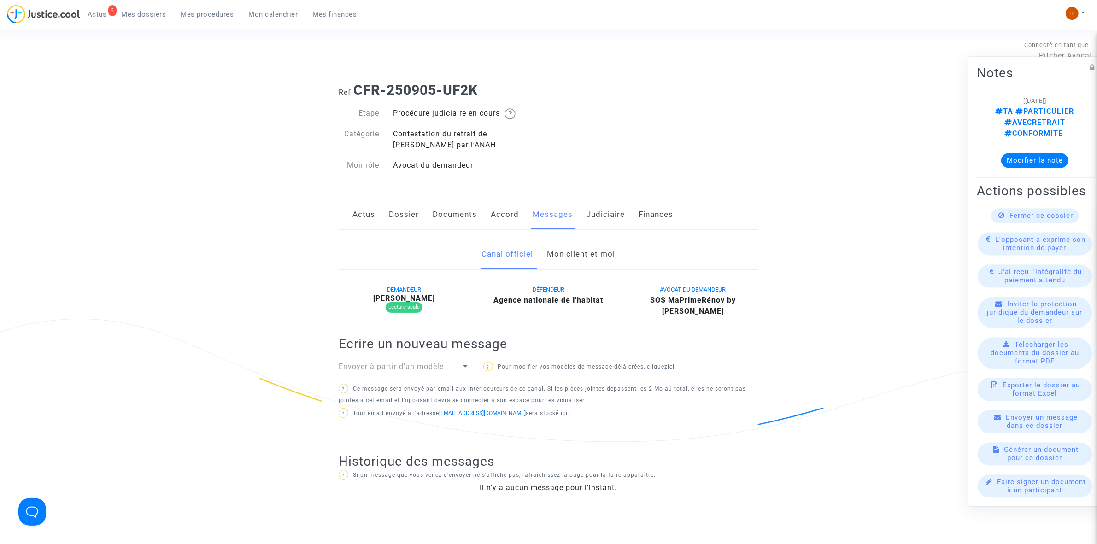
click at [592, 267] on link "Mon client et moi" at bounding box center [581, 254] width 68 height 30
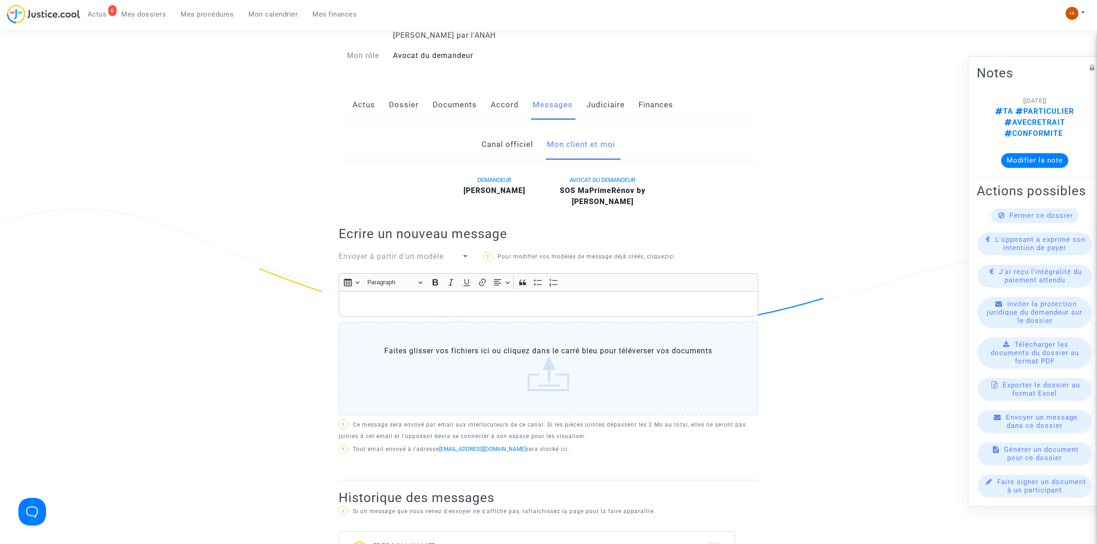
scroll to position [58, 0]
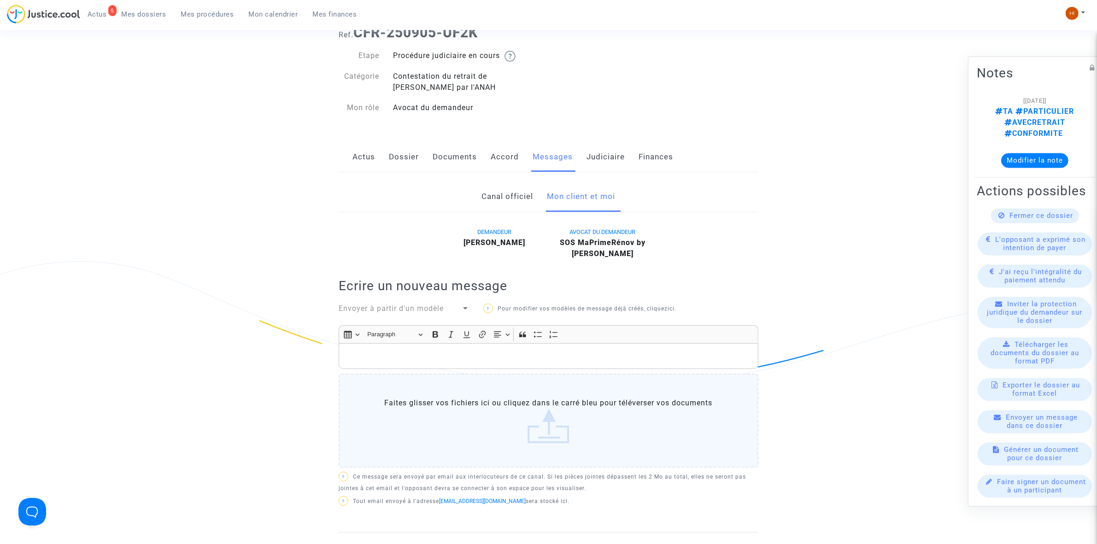
click at [607, 166] on link "Judiciaire" at bounding box center [605, 157] width 38 height 30
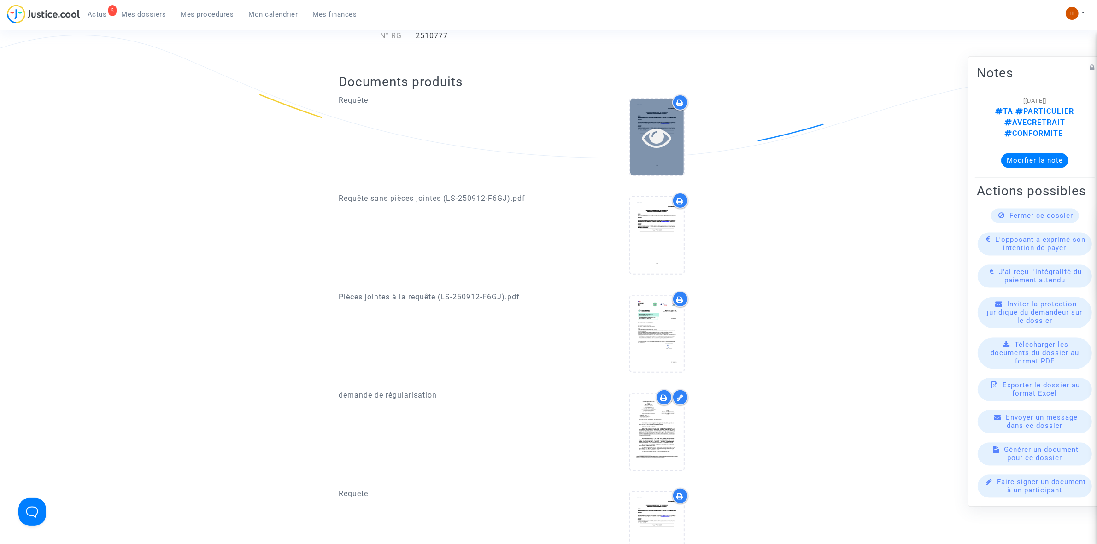
scroll to position [461, 0]
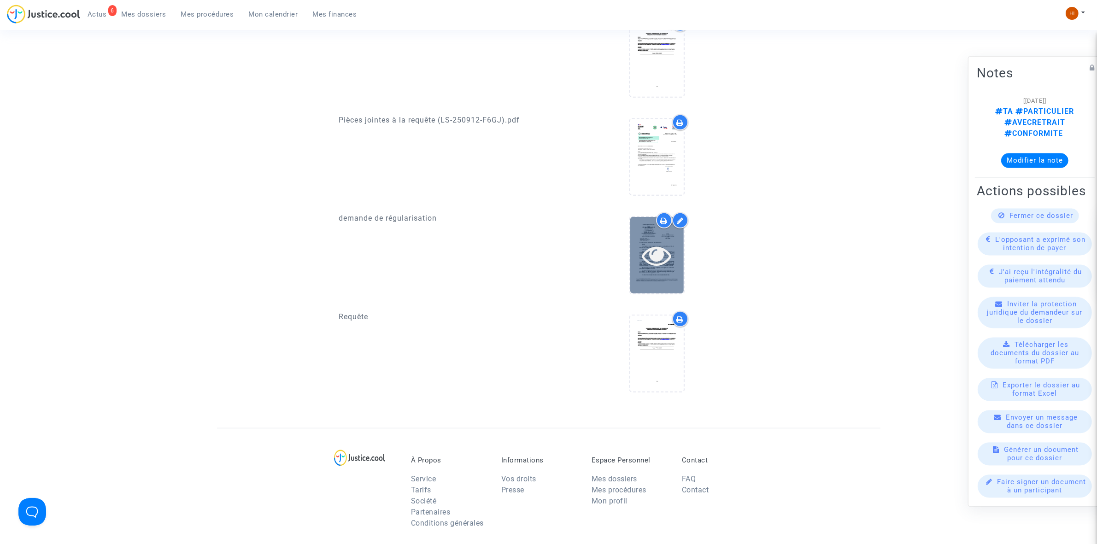
click at [659, 245] on icon at bounding box center [657, 254] width 30 height 29
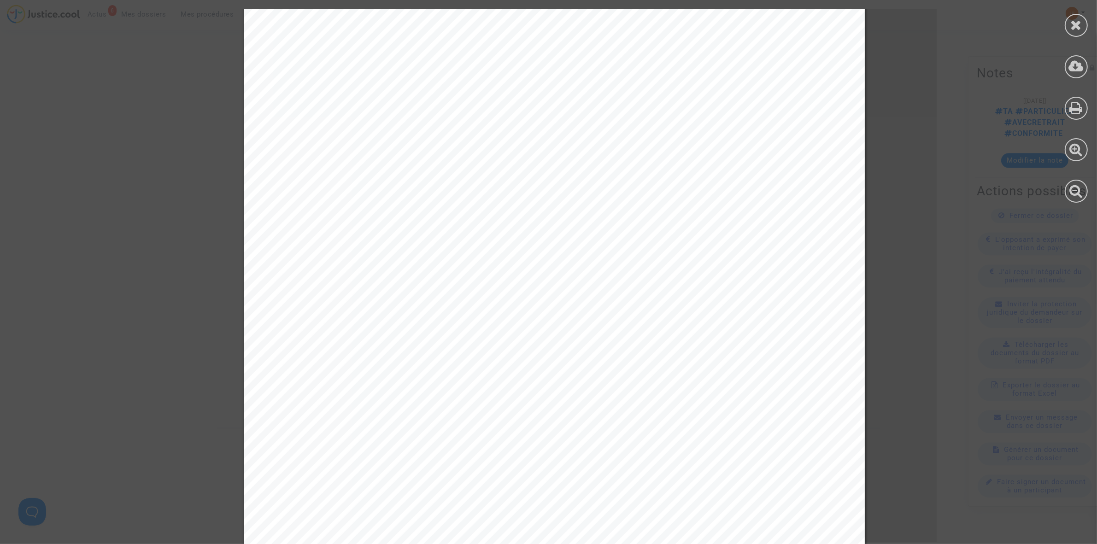
scroll to position [288, 0]
click at [1085, 28] on div at bounding box center [1075, 25] width 23 height 23
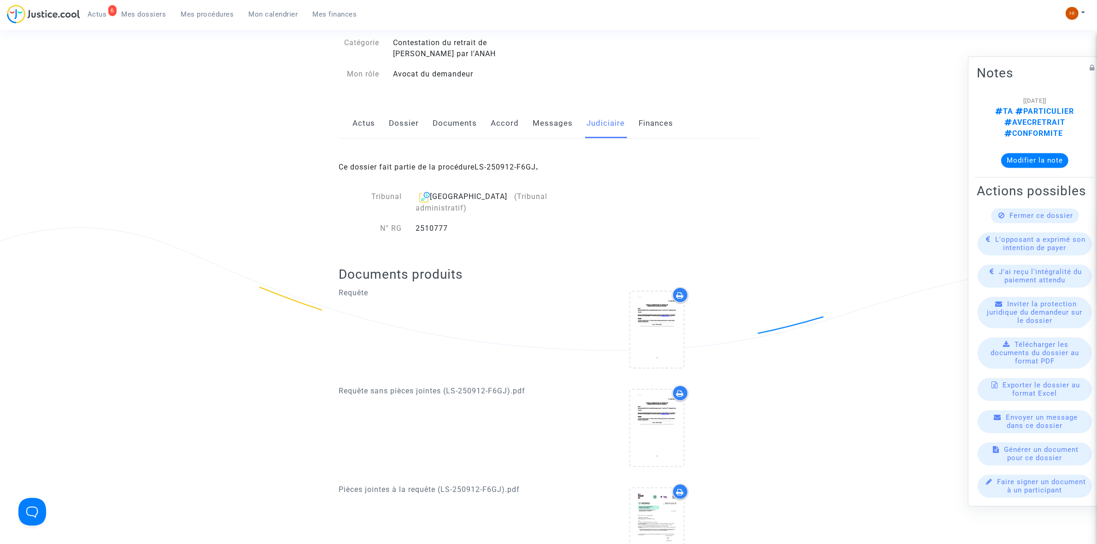
scroll to position [0, 0]
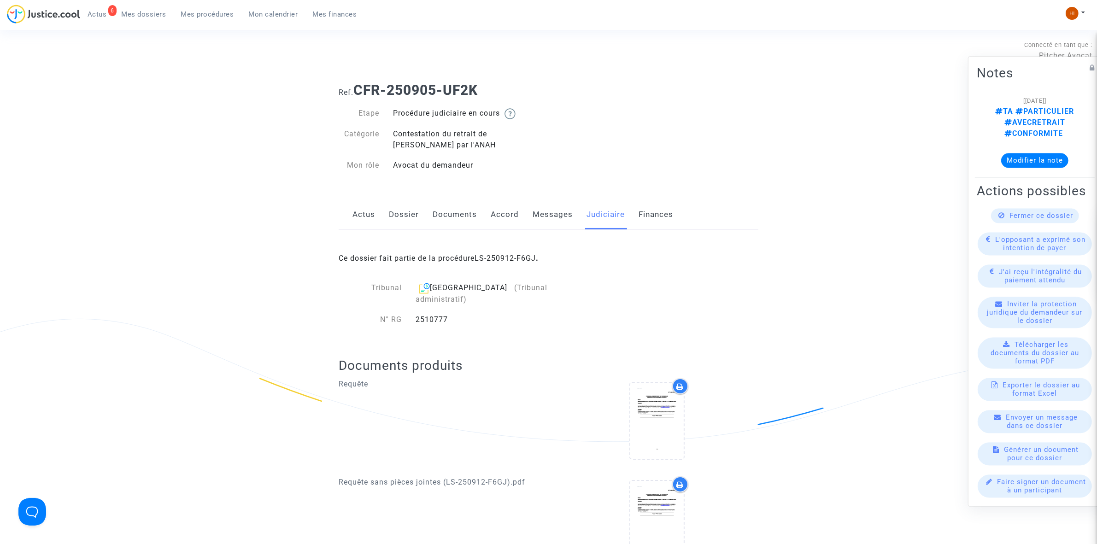
click at [402, 205] on link "Dossier" at bounding box center [404, 214] width 30 height 30
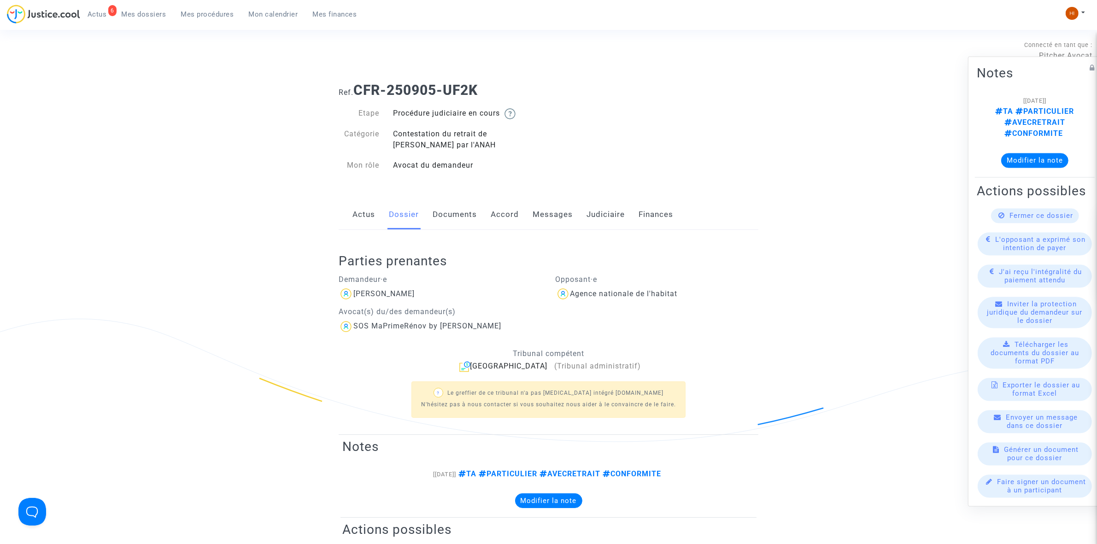
click at [360, 210] on link "Actus" at bounding box center [363, 214] width 23 height 30
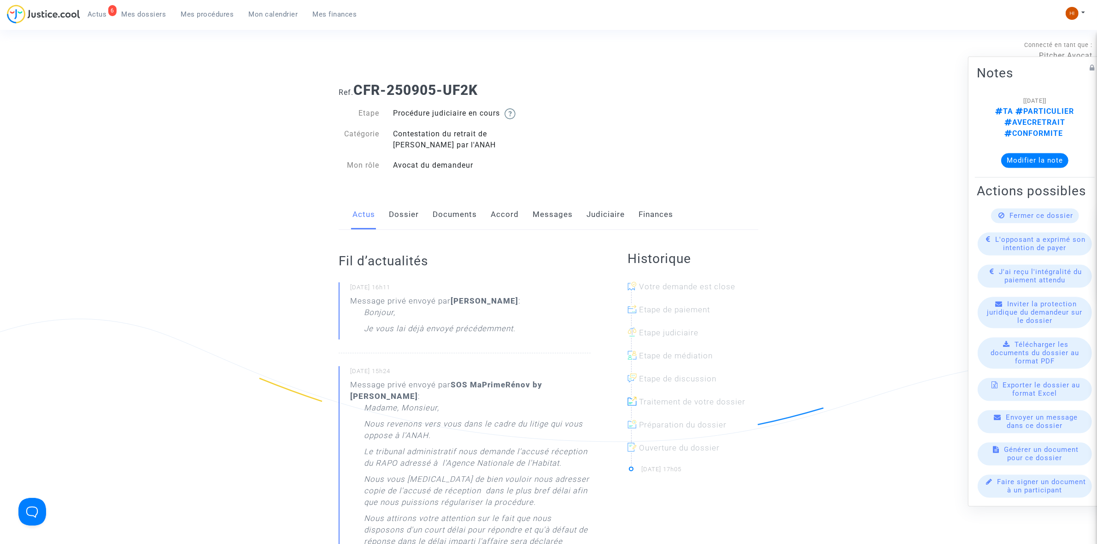
drag, startPoint x: 406, startPoint y: 214, endPoint x: 401, endPoint y: 213, distance: 5.6
click at [404, 214] on link "Dossier" at bounding box center [404, 214] width 30 height 30
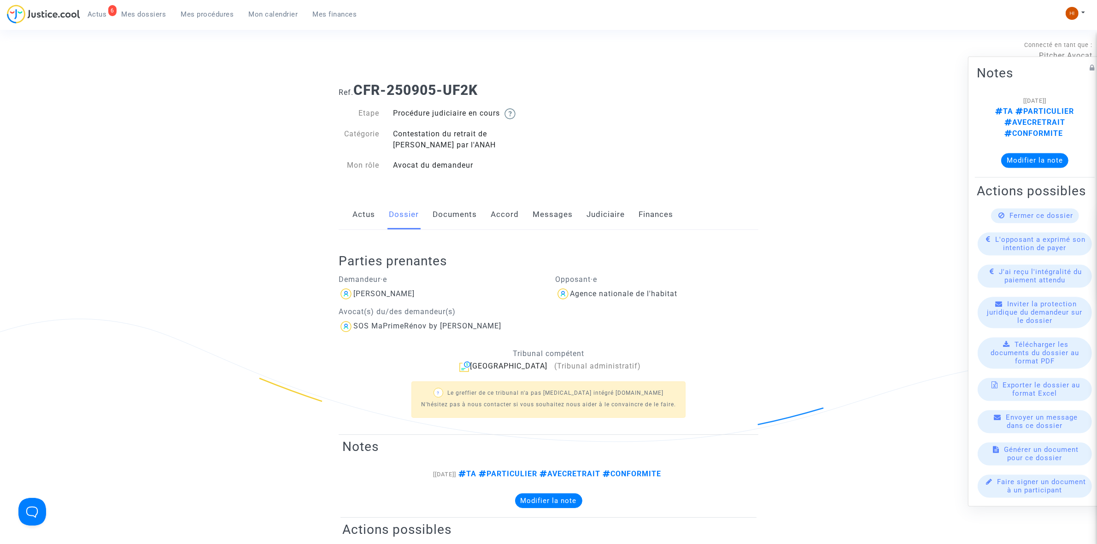
drag, startPoint x: 609, startPoint y: 209, endPoint x: 600, endPoint y: 215, distance: 11.2
click at [609, 209] on link "Judiciaire" at bounding box center [605, 214] width 38 height 30
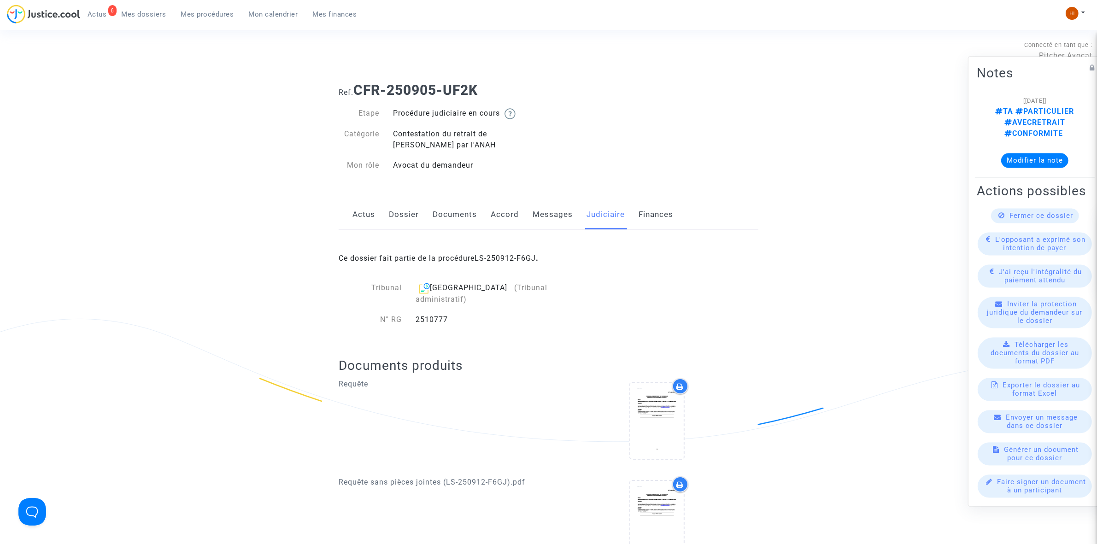
drag, startPoint x: 487, startPoint y: 303, endPoint x: 411, endPoint y: 309, distance: 76.2
click at [411, 314] on div "2510777" at bounding box center [501, 319] width 187 height 11
copy div "2510777"
click at [406, 221] on link "Dossier" at bounding box center [404, 214] width 30 height 30
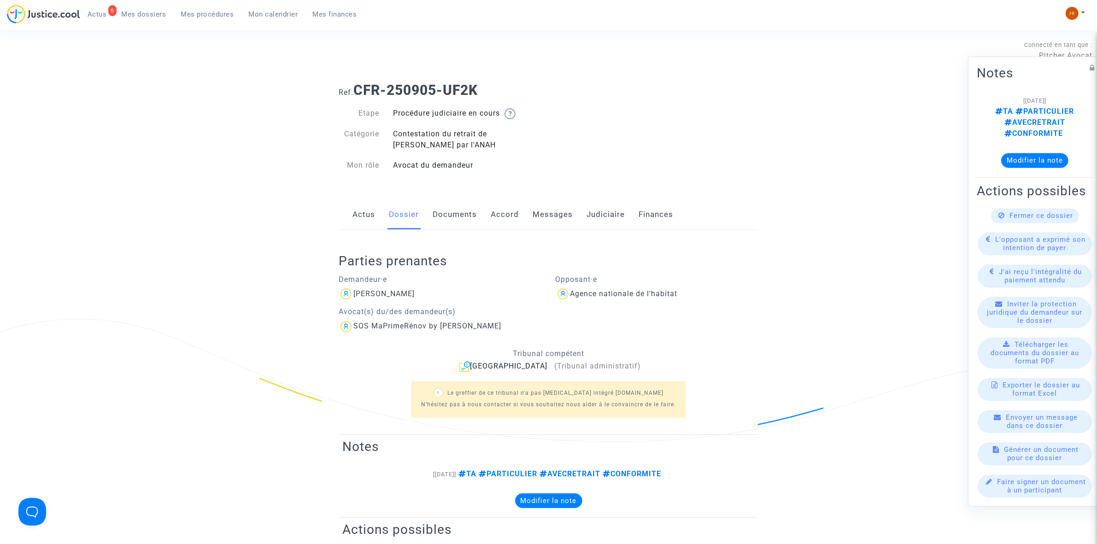
click at [465, 220] on link "Documents" at bounding box center [454, 214] width 44 height 30
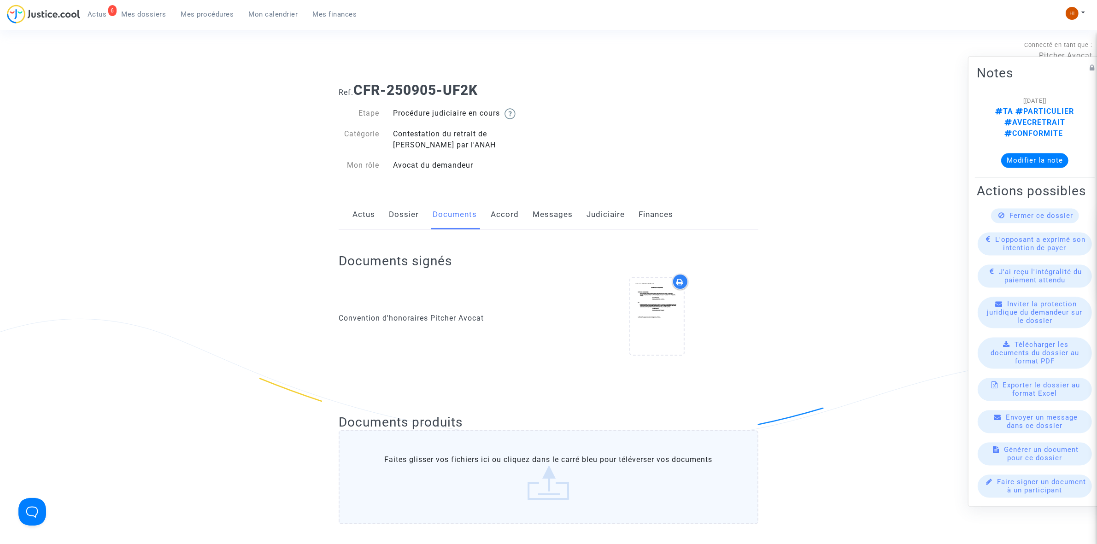
click at [556, 220] on link "Messages" at bounding box center [552, 214] width 40 height 30
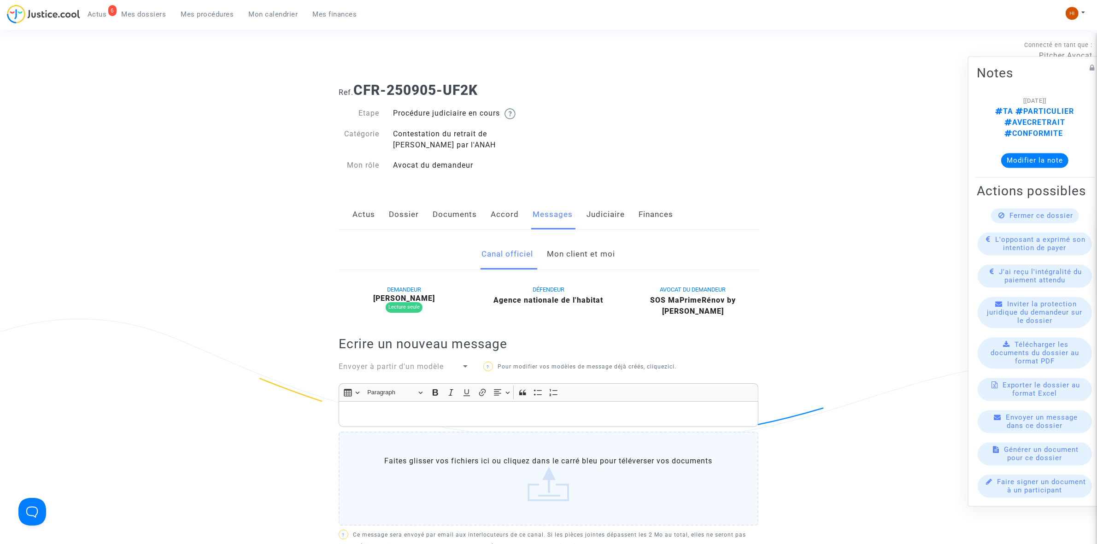
click at [576, 263] on link "Mon client et moi" at bounding box center [581, 254] width 68 height 30
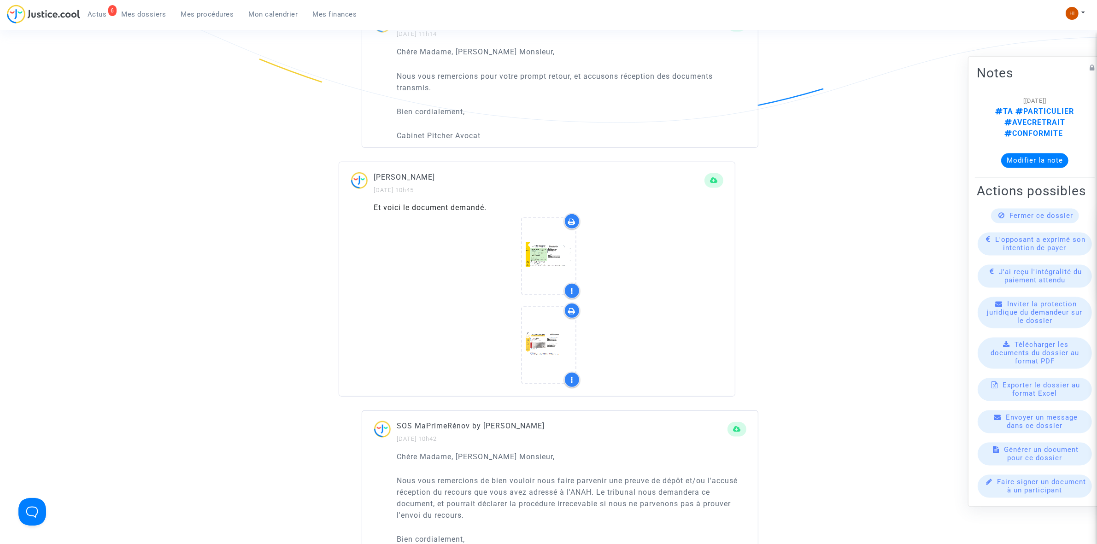
scroll to position [921, 0]
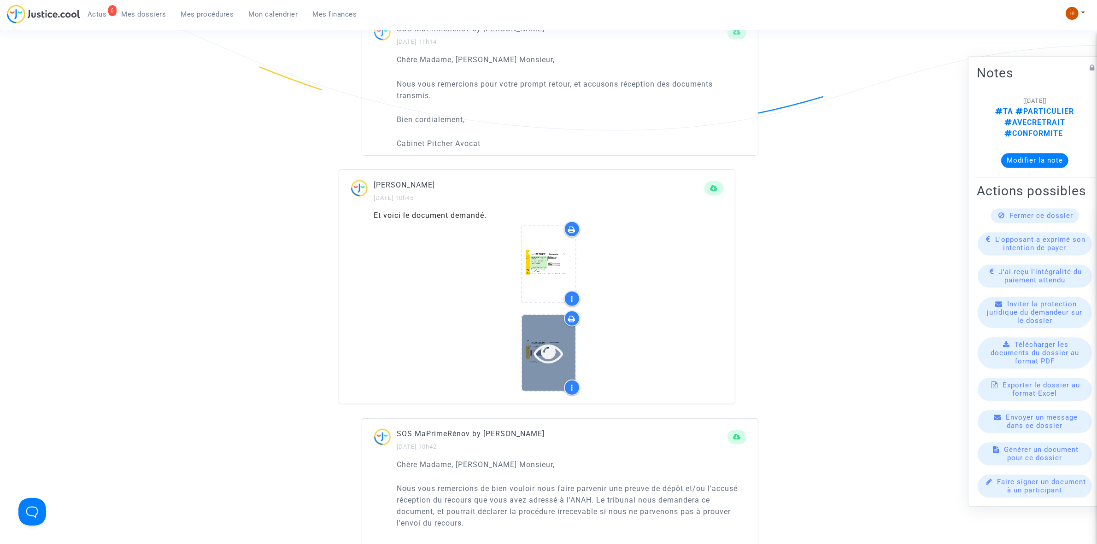
click at [553, 348] on icon at bounding box center [548, 352] width 30 height 29
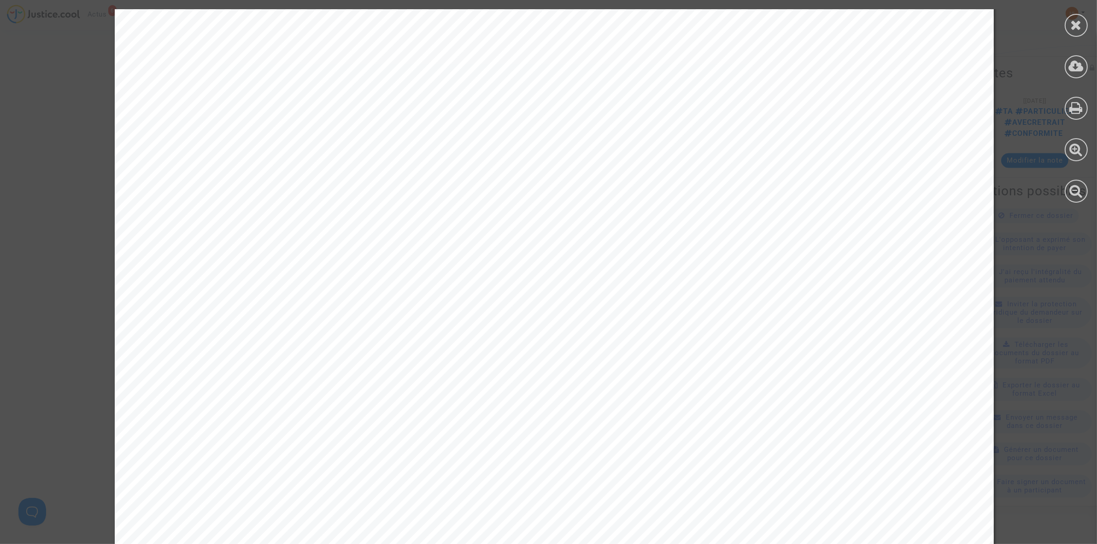
scroll to position [99, 0]
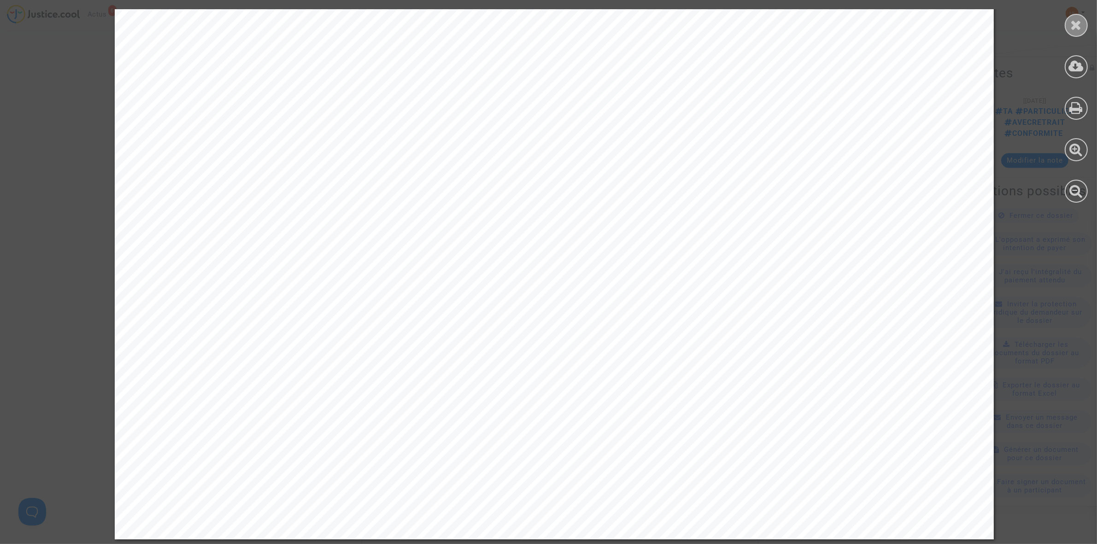
click at [1077, 24] on icon at bounding box center [1076, 25] width 12 height 14
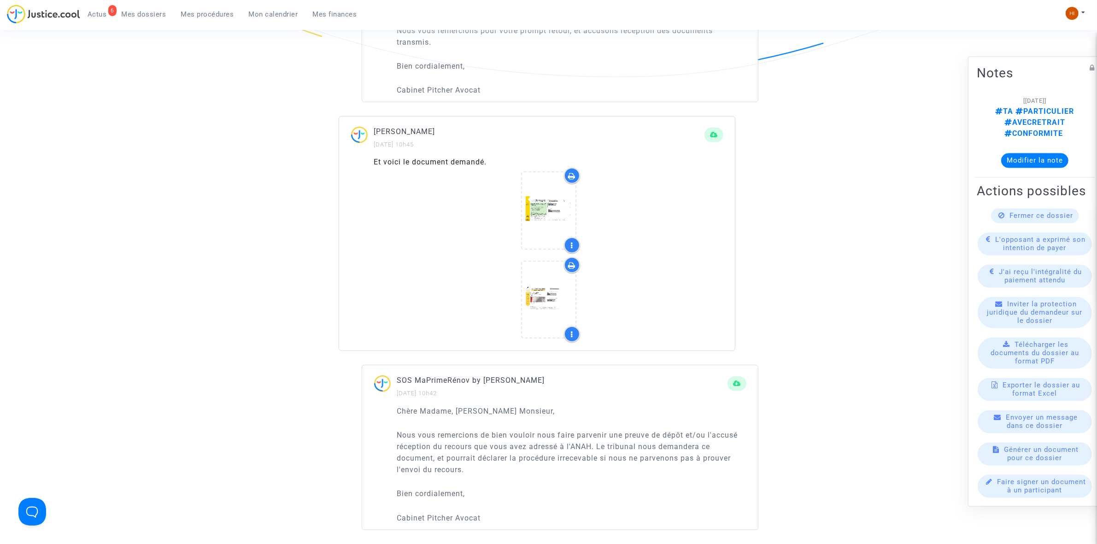
scroll to position [979, 0]
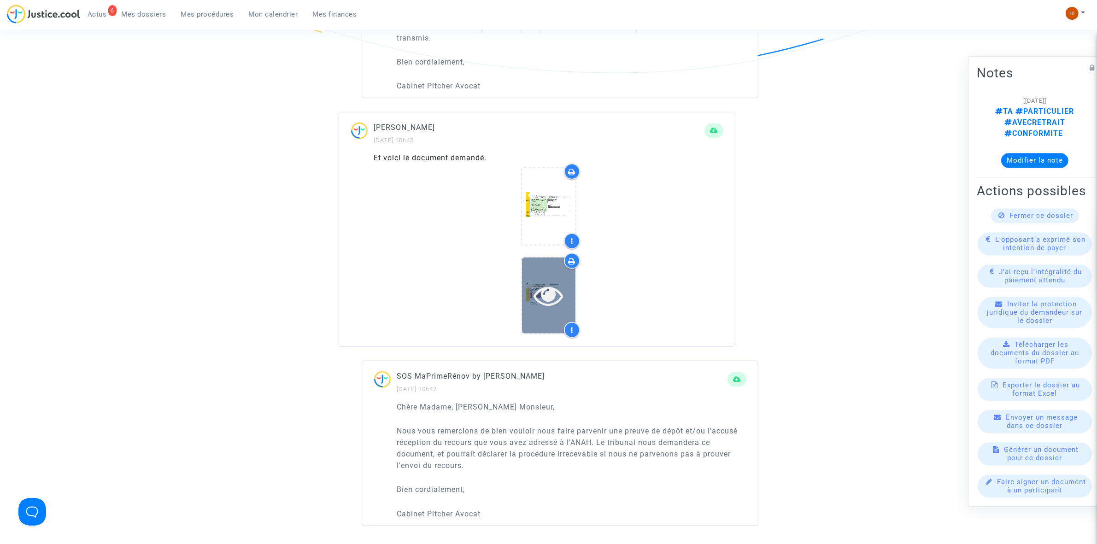
click at [548, 293] on icon at bounding box center [548, 294] width 30 height 29
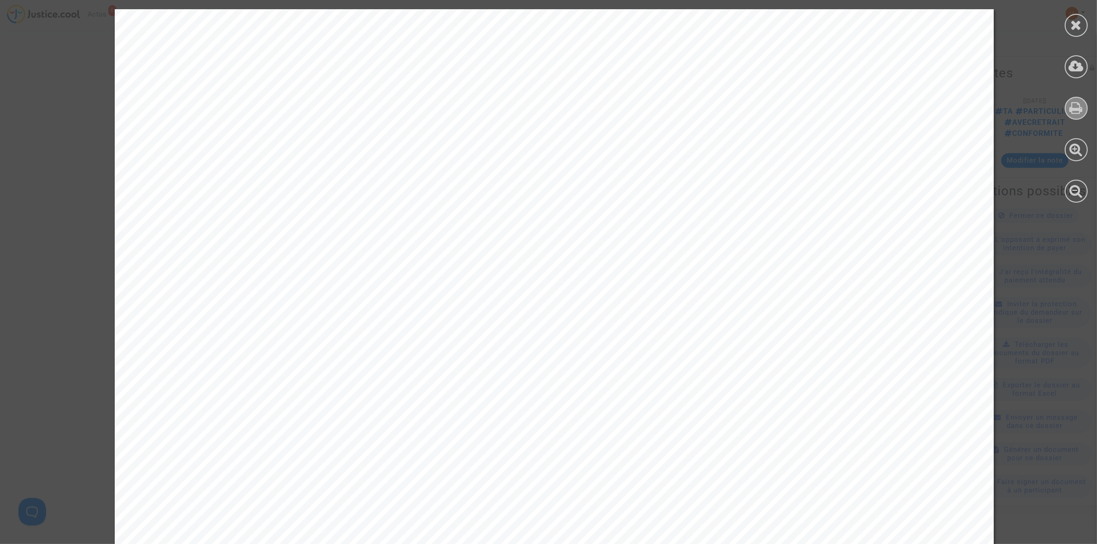
click at [1075, 114] on div at bounding box center [1075, 108] width 23 height 23
click at [1078, 28] on icon at bounding box center [1076, 25] width 12 height 14
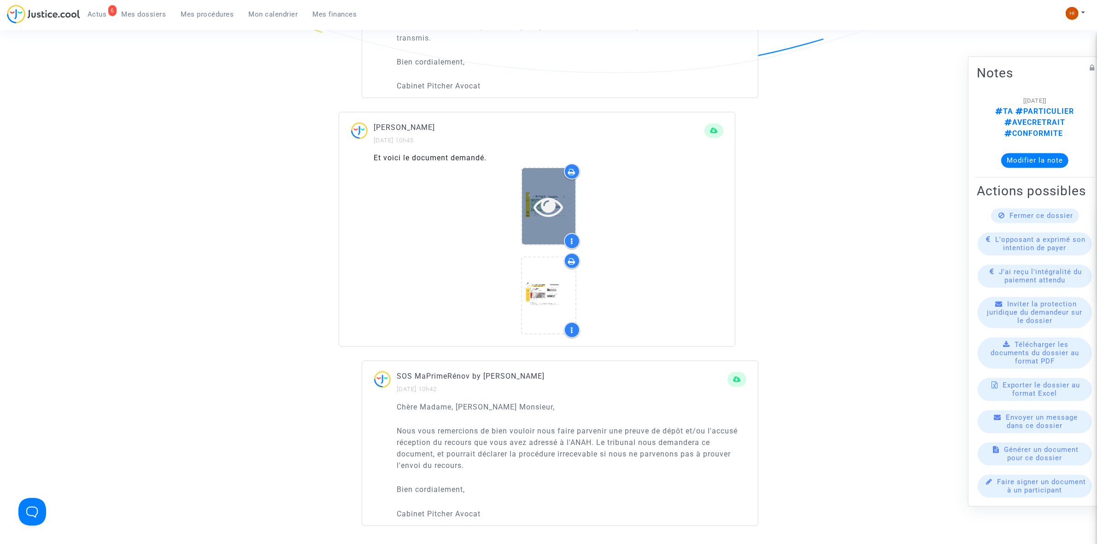
click at [556, 210] on icon at bounding box center [548, 206] width 30 height 29
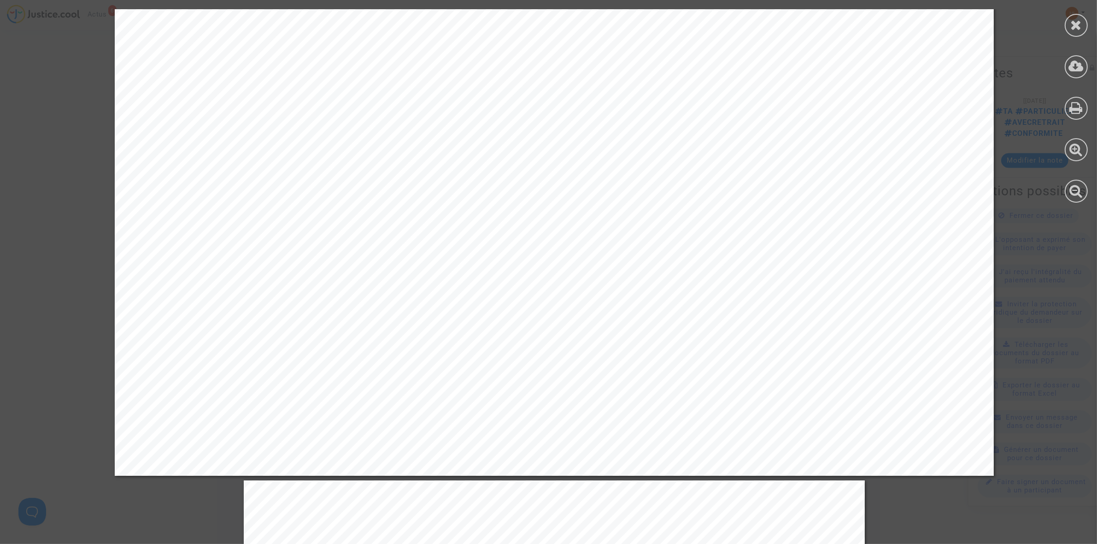
scroll to position [0, 0]
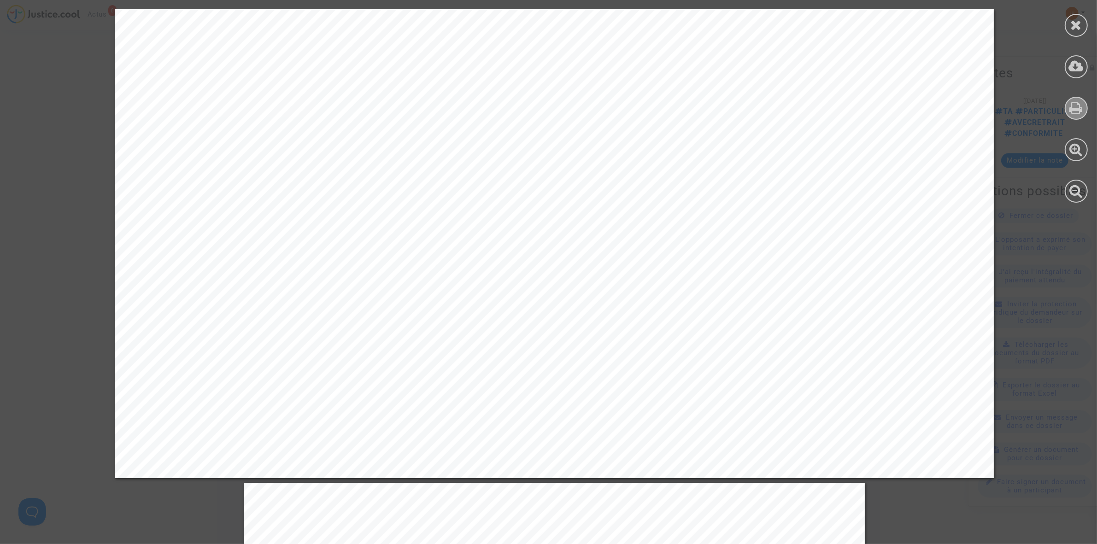
click at [1077, 111] on icon at bounding box center [1075, 108] width 13 height 14
click at [1068, 29] on div at bounding box center [1075, 25] width 23 height 23
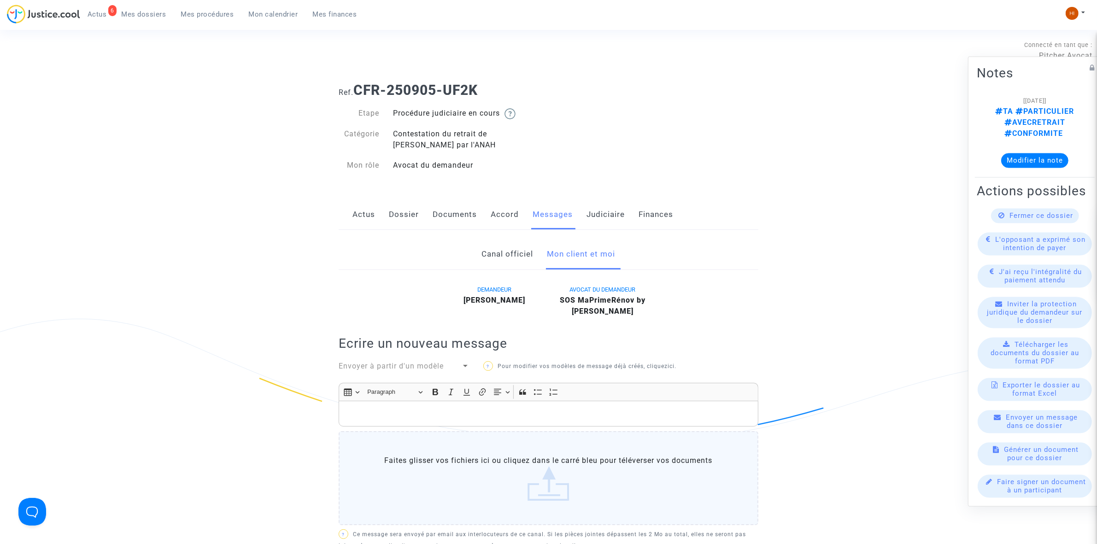
click at [621, 219] on link "Judiciaire" at bounding box center [605, 214] width 38 height 30
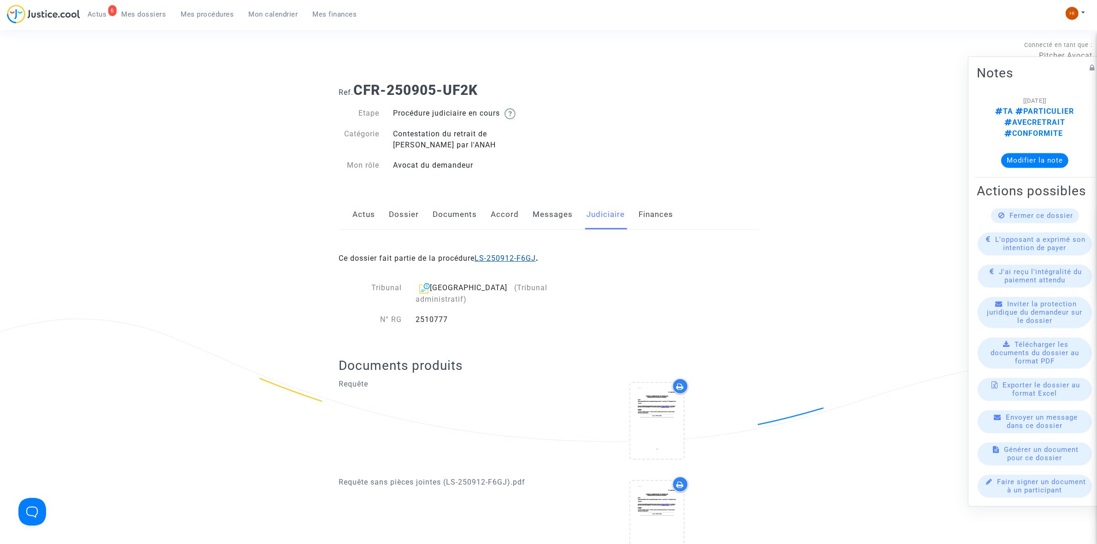
click at [532, 262] on link "LS-250912-F6GJ" at bounding box center [504, 258] width 61 height 9
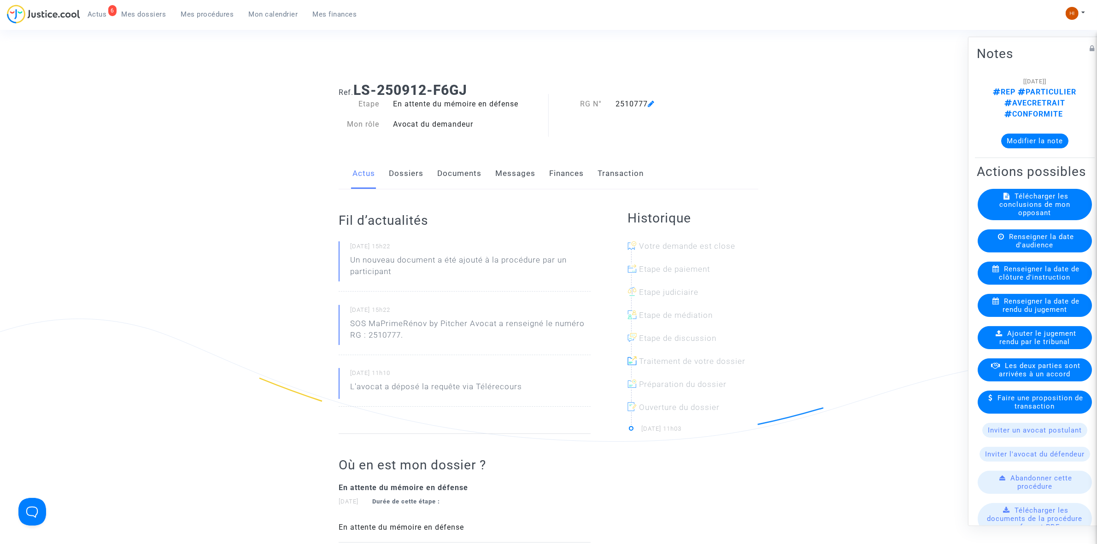
click at [476, 179] on link "Documents" at bounding box center [459, 173] width 44 height 30
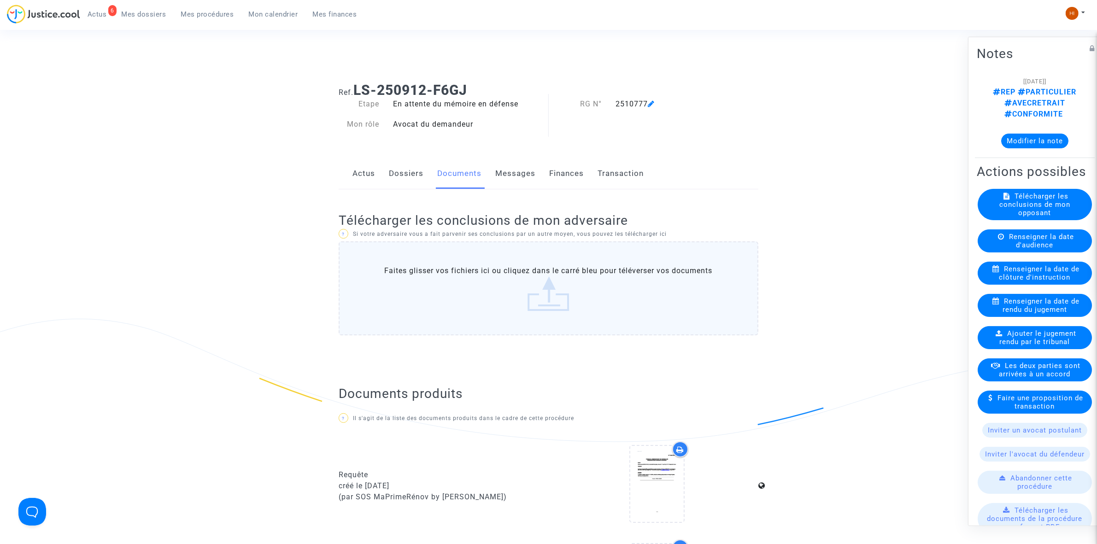
drag, startPoint x: 226, startPoint y: 12, endPoint x: 263, endPoint y: 3, distance: 37.8
click at [226, 12] on span "Mes procédures" at bounding box center [207, 14] width 53 height 8
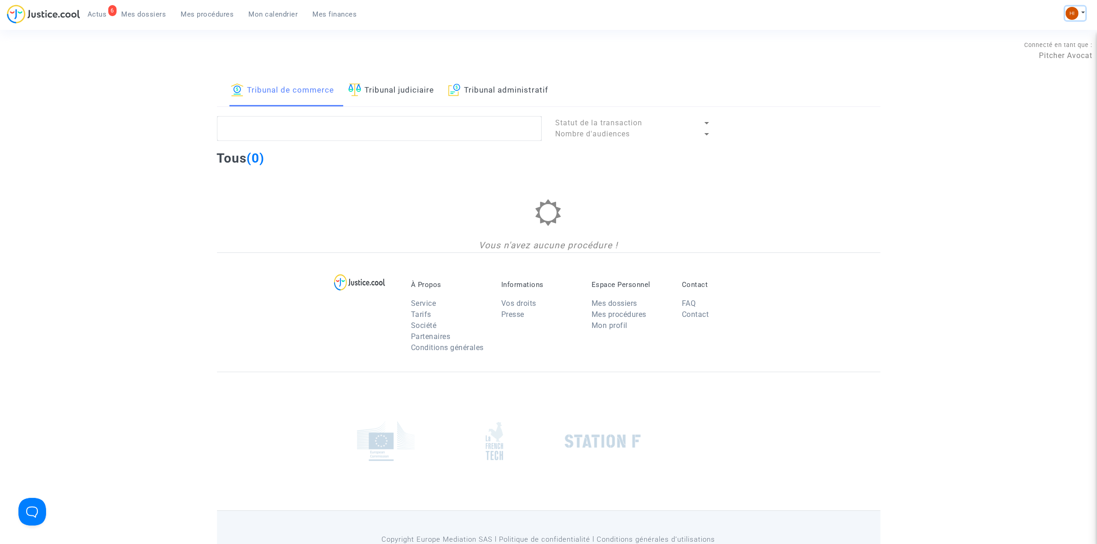
click at [1065, 17] on button at bounding box center [1075, 13] width 20 height 14
click at [1047, 47] on link "Changer de compte" at bounding box center [1038, 47] width 93 height 15
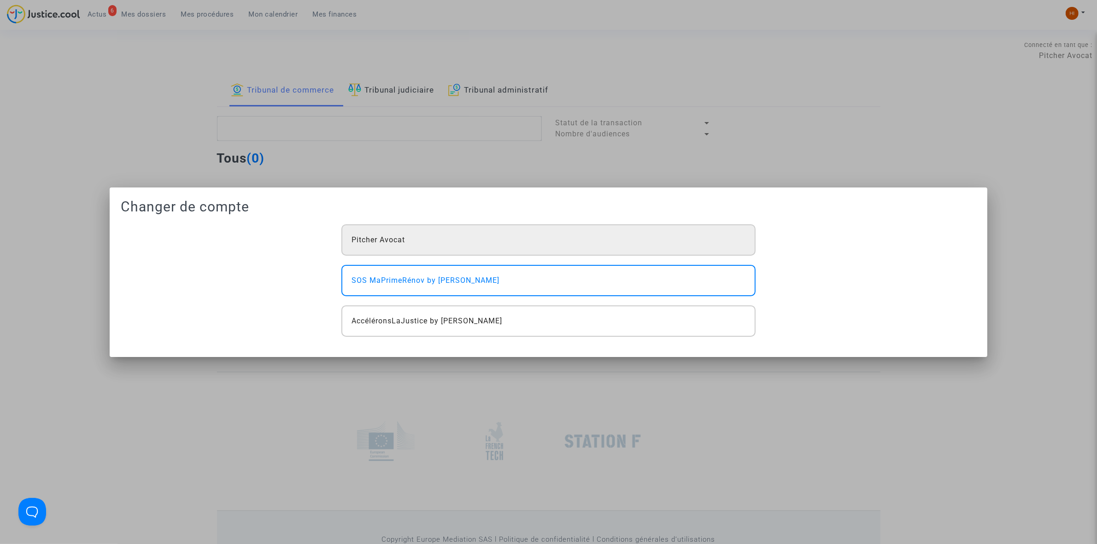
click at [473, 245] on div "Pitcher Avocat" at bounding box center [548, 239] width 414 height 31
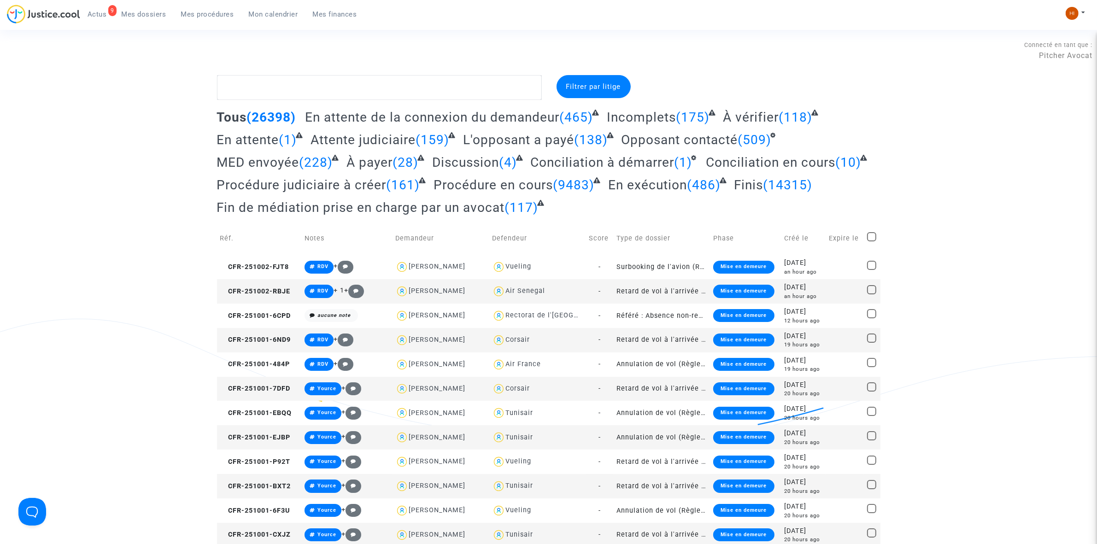
click at [279, 12] on span "Mon calendrier" at bounding box center [273, 14] width 49 height 8
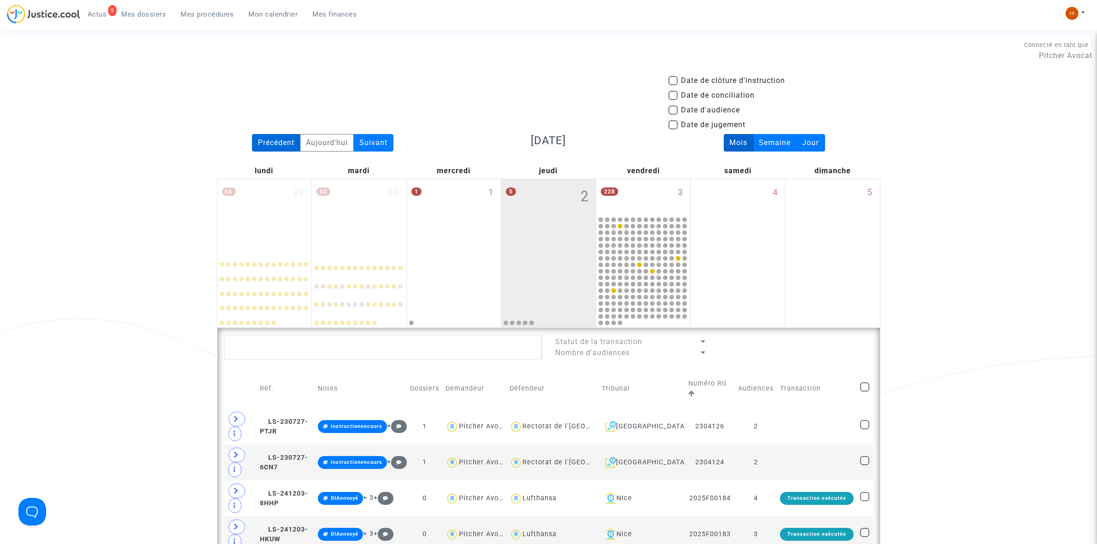
click at [284, 146] on div "Précédent" at bounding box center [276, 143] width 48 height 18
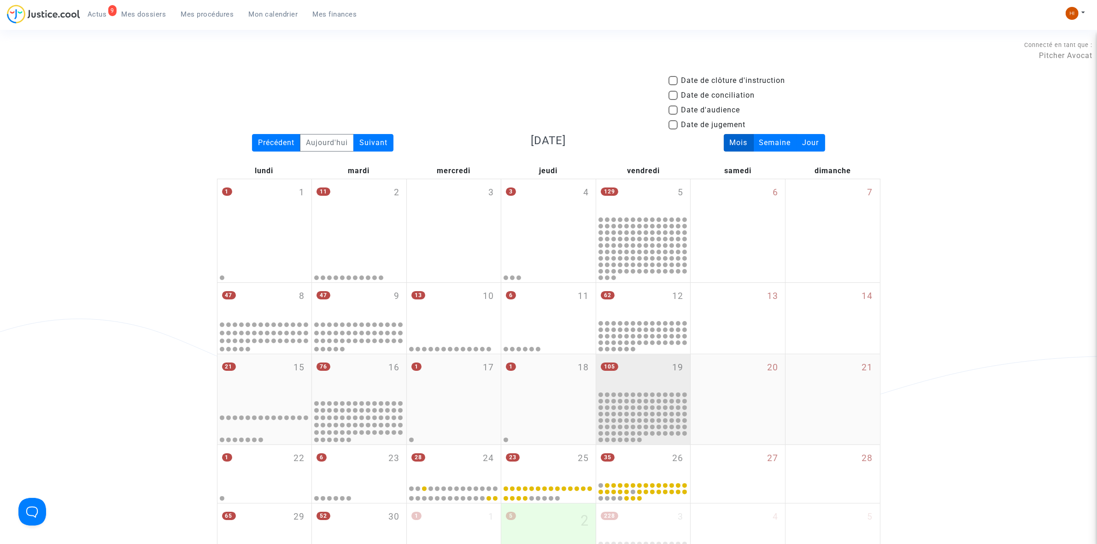
click at [654, 383] on div "105 19" at bounding box center [643, 372] width 94 height 36
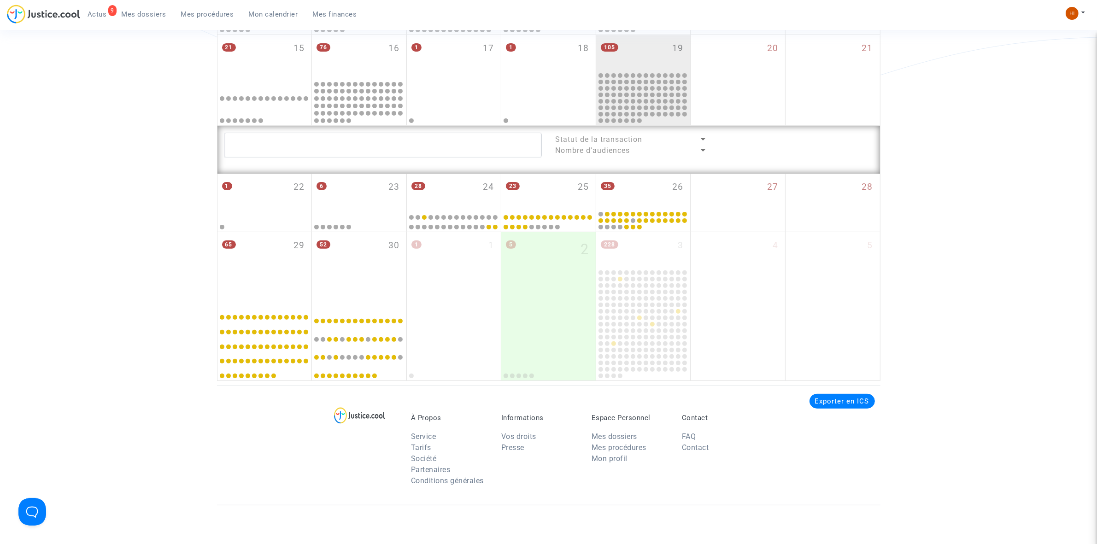
scroll to position [345, 0]
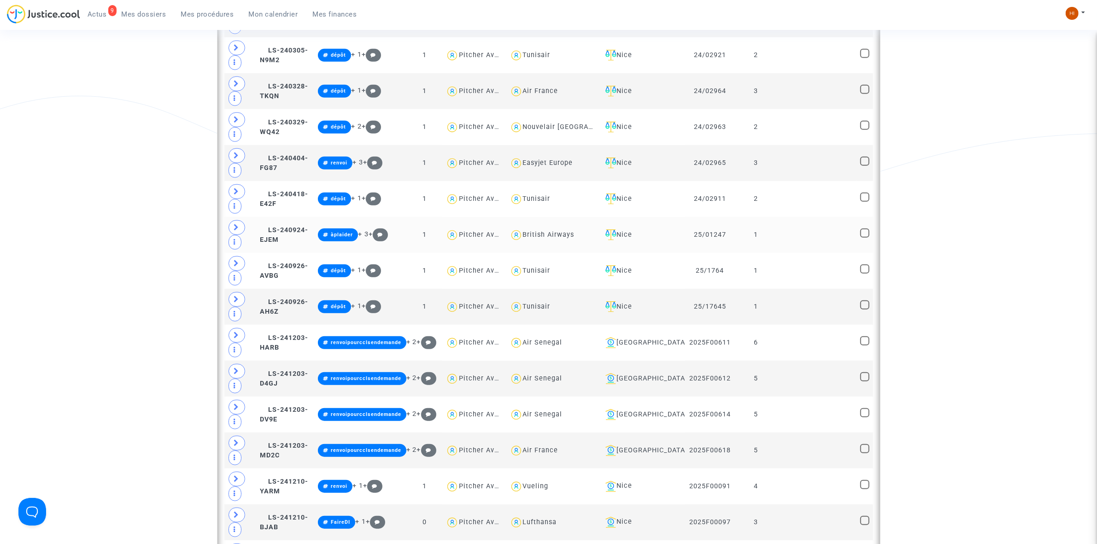
scroll to position [921, 0]
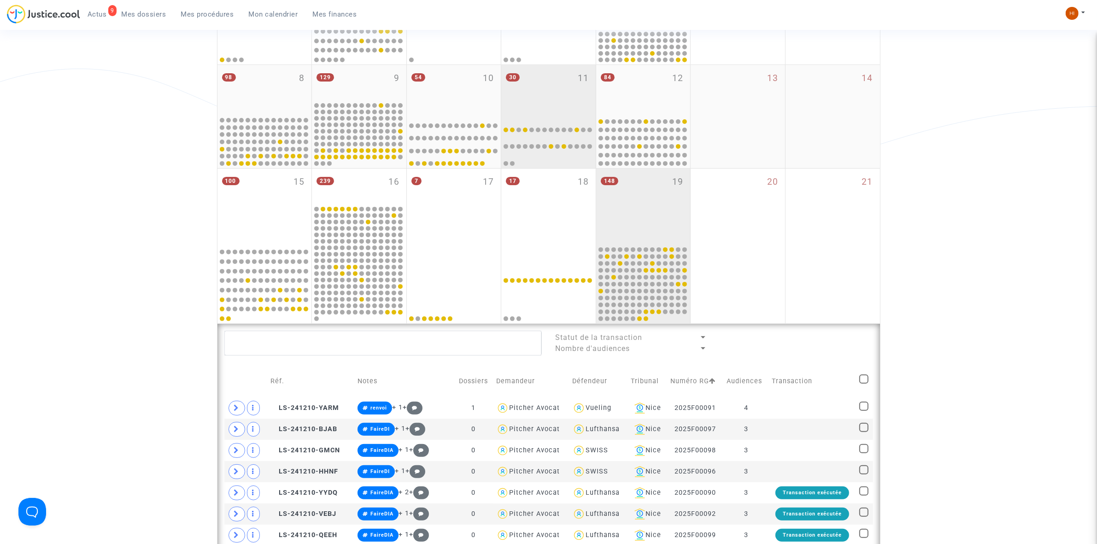
scroll to position [230, 0]
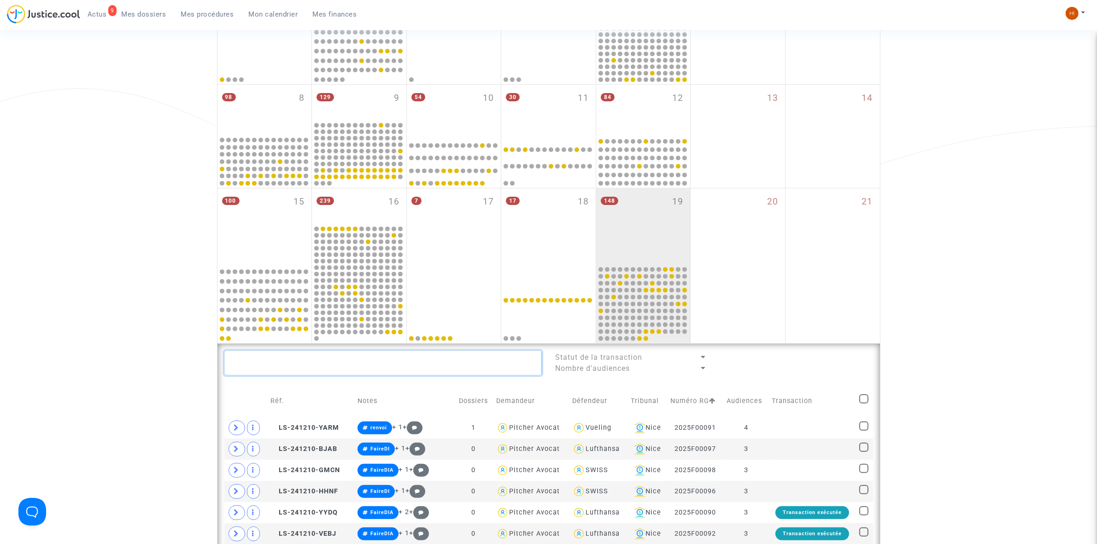
click at [435, 367] on textarea at bounding box center [382, 362] width 317 height 25
paste textarea "2025F00267"
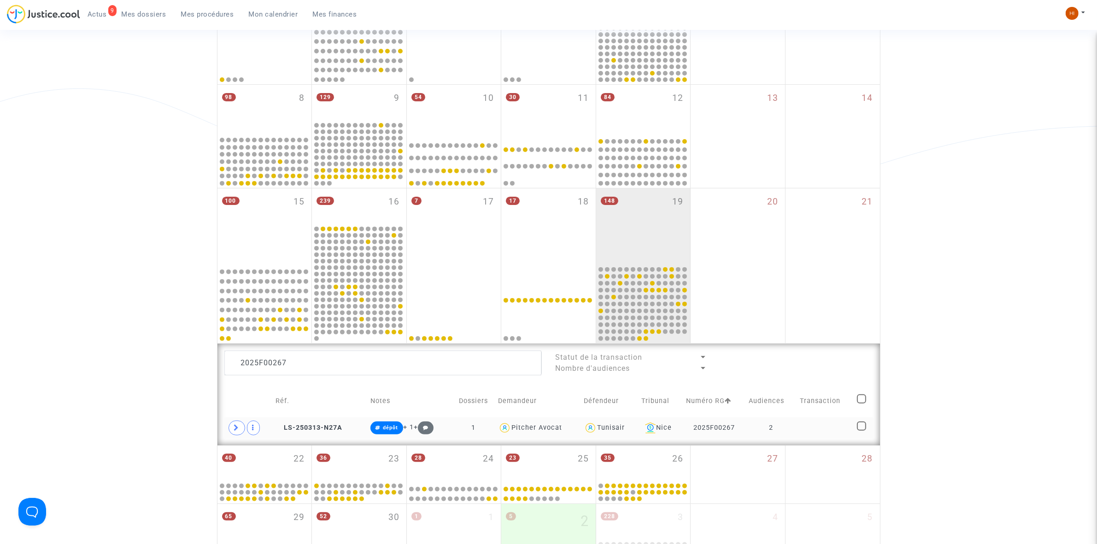
click at [796, 428] on td "2" at bounding box center [770, 427] width 51 height 21
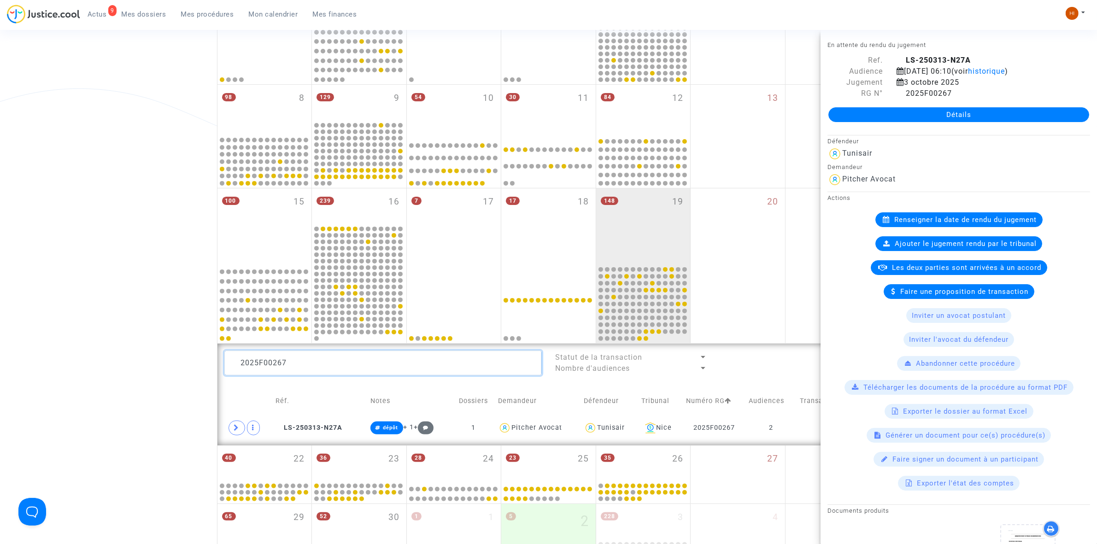
drag, startPoint x: 314, startPoint y: 362, endPoint x: 44, endPoint y: 298, distance: 276.9
click at [48, 298] on div "Date de clôture d'instruction Date de conciliation Date d'audience Date de juge…" at bounding box center [548, 249] width 1097 height 808
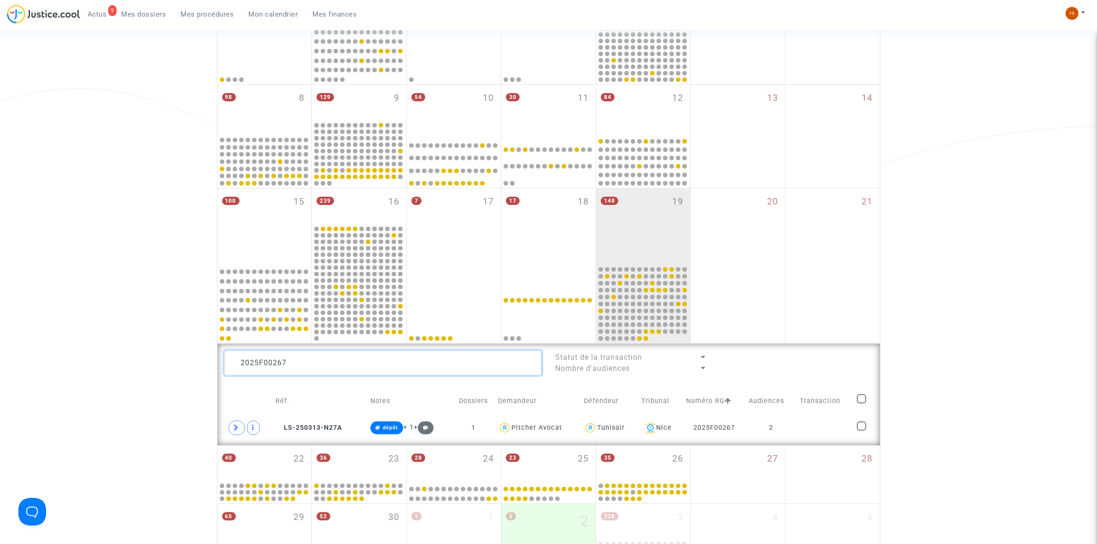
paste textarea "6"
type textarea "2025F00266"
click at [842, 432] on td at bounding box center [824, 427] width 57 height 21
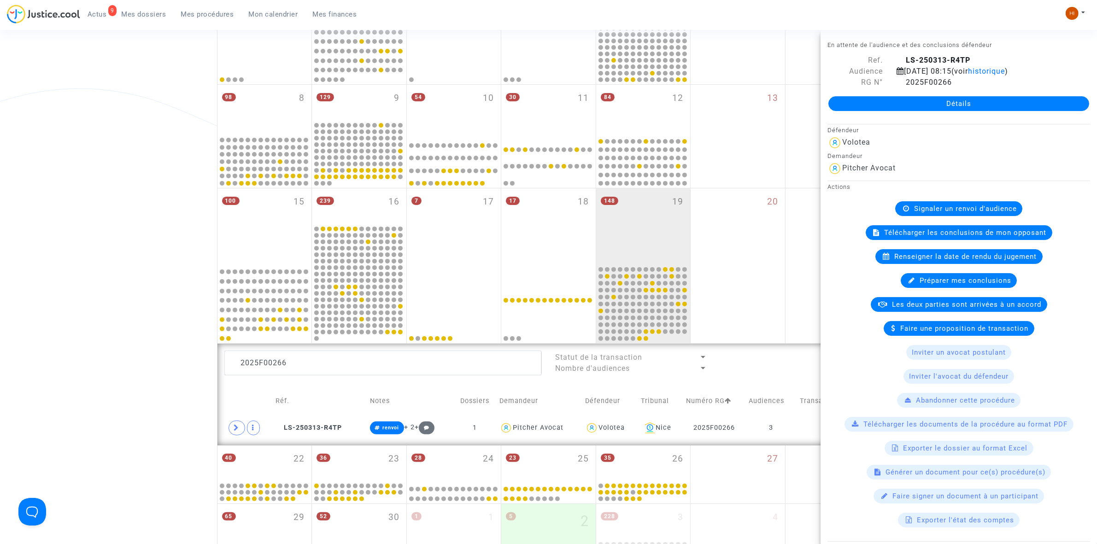
click at [613, 223] on div "148 19" at bounding box center [643, 226] width 94 height 76
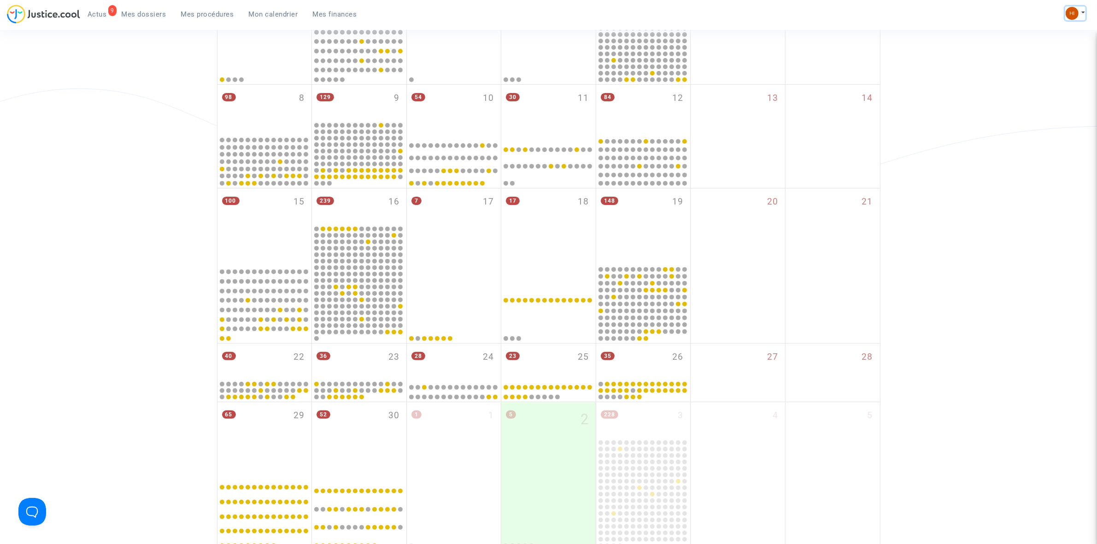
click at [1071, 13] on img at bounding box center [1071, 13] width 13 height 13
click at [1061, 48] on link "Changer de compte" at bounding box center [1038, 47] width 93 height 15
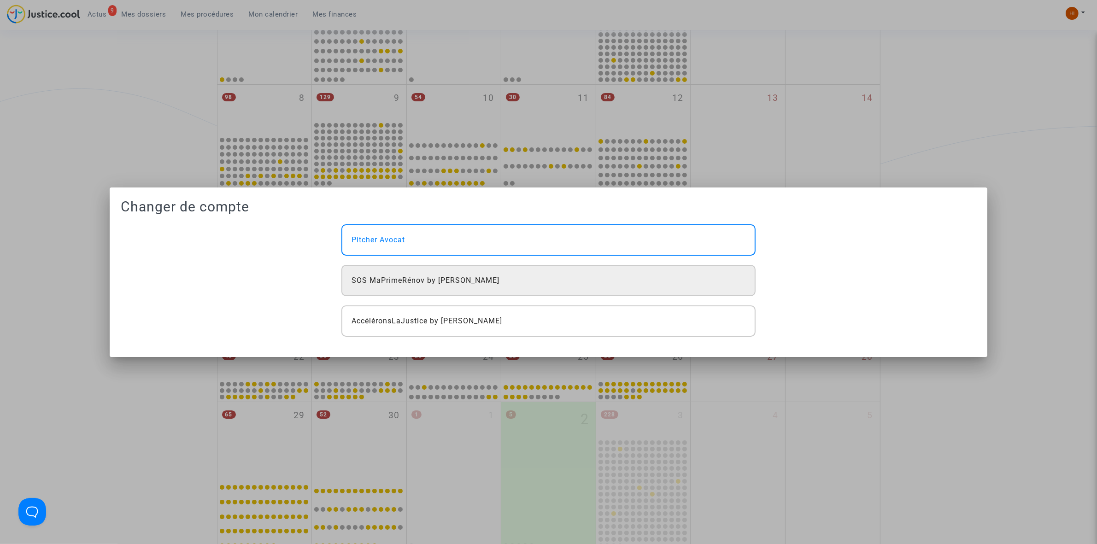
click at [688, 279] on div "SOS MaPrimeRénov by [PERSON_NAME]" at bounding box center [548, 280] width 414 height 31
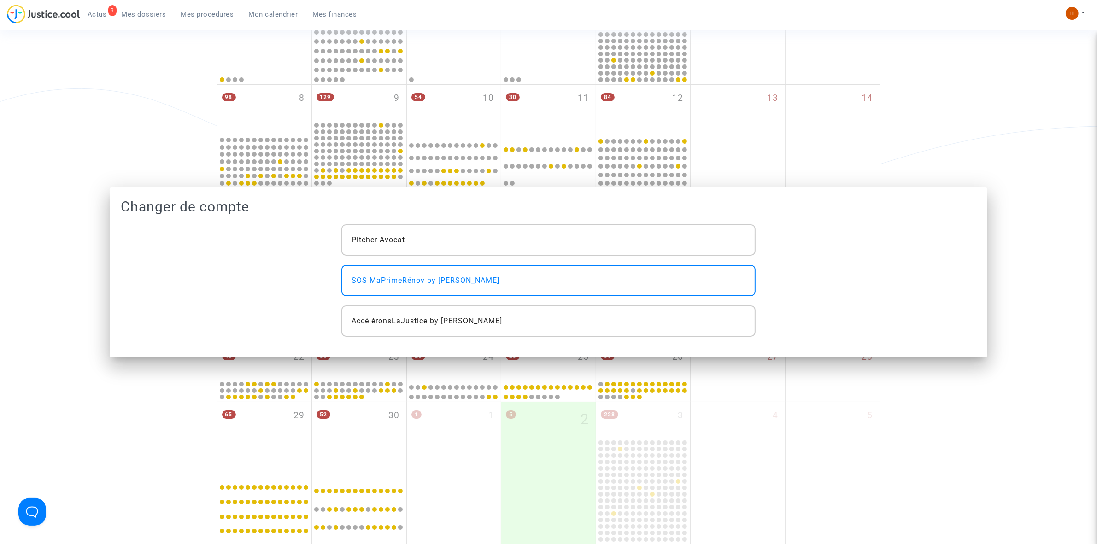
scroll to position [230, 0]
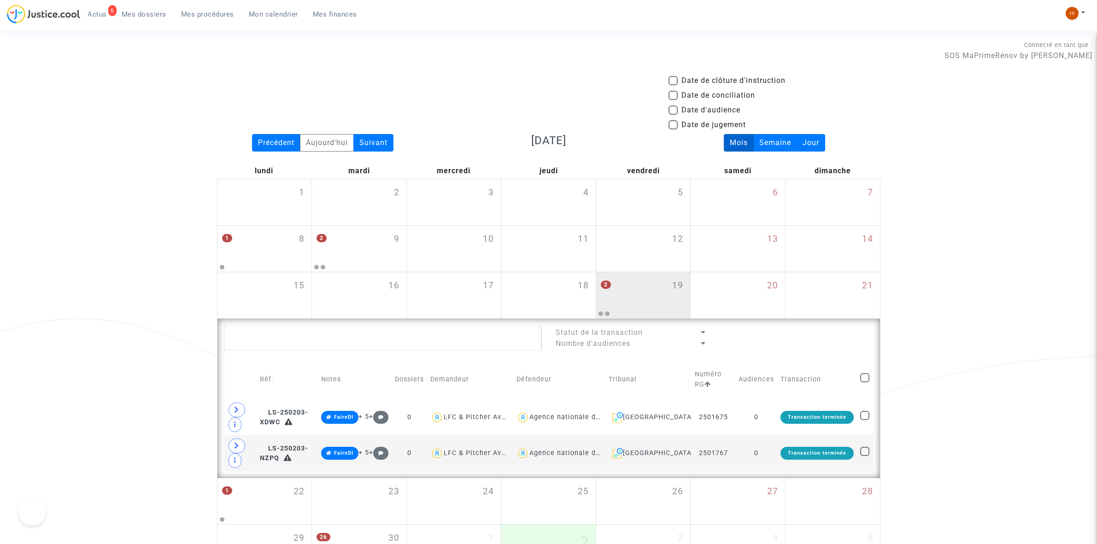
scroll to position [230, 0]
